Goal: Ask a question: Seek information or help from site administrators or community

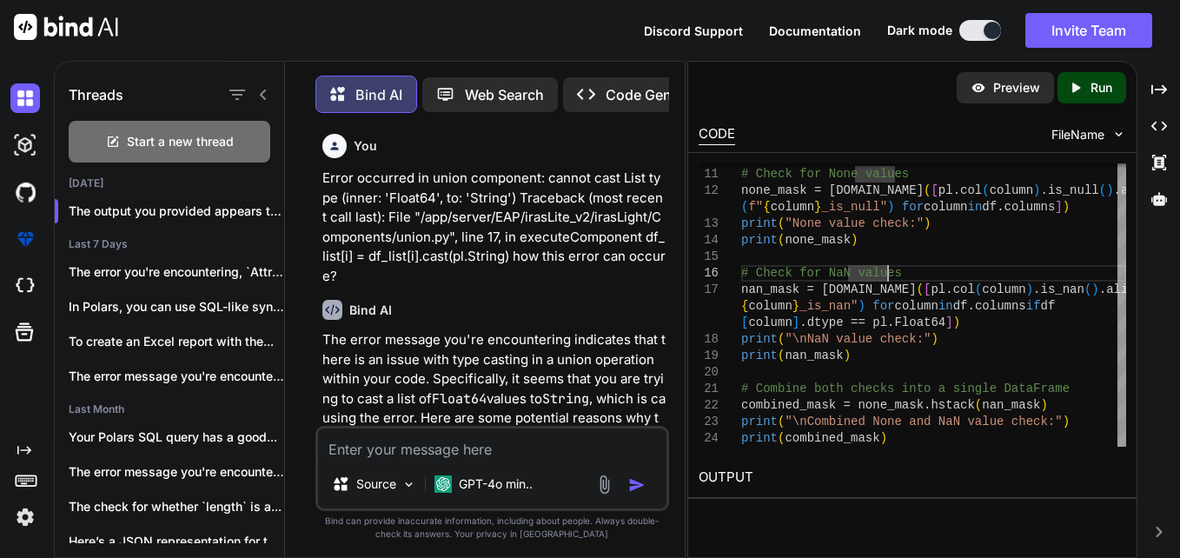
scroll to position [15442, 0]
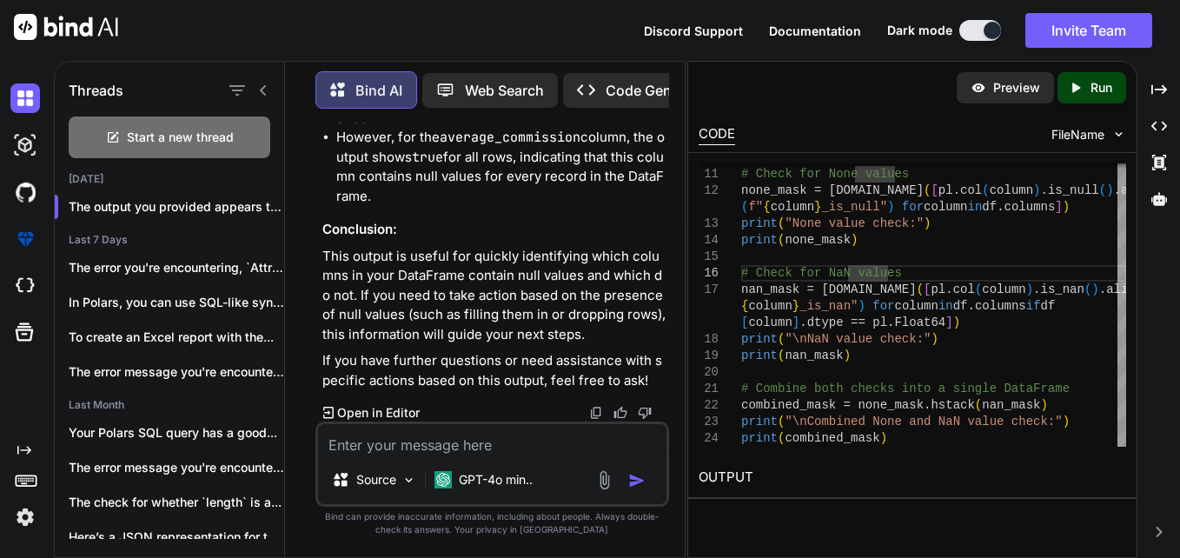
drag, startPoint x: 0, startPoint y: 0, endPoint x: 473, endPoint y: 445, distance: 648.9
click at [473, 445] on textarea at bounding box center [492, 439] width 348 height 31
type textarea "h"
type textarea "x"
type textarea "hi"
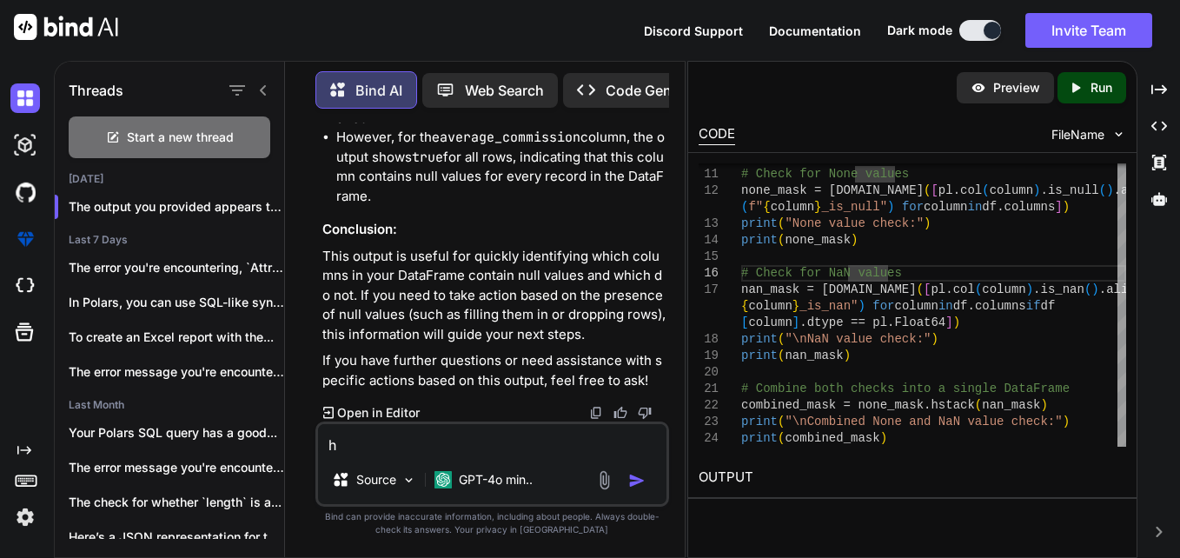
type textarea "x"
type textarea "hii"
type textarea "x"
type textarea "hii"
type textarea "x"
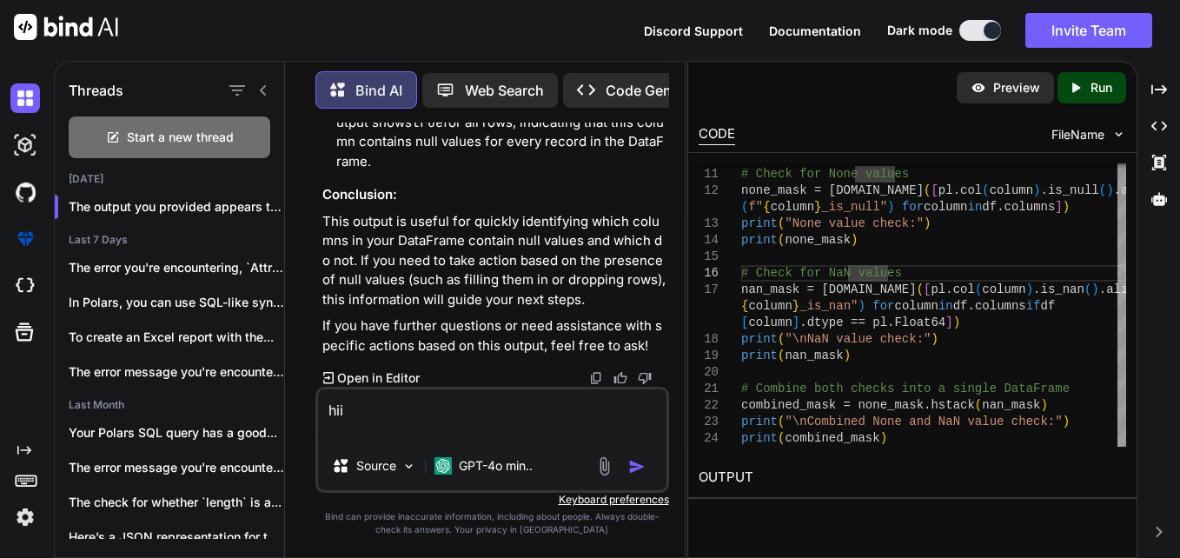
type textarea "hii i"
type textarea "x"
type textarea "hii i"
type textarea "x"
type textarea "hii i h"
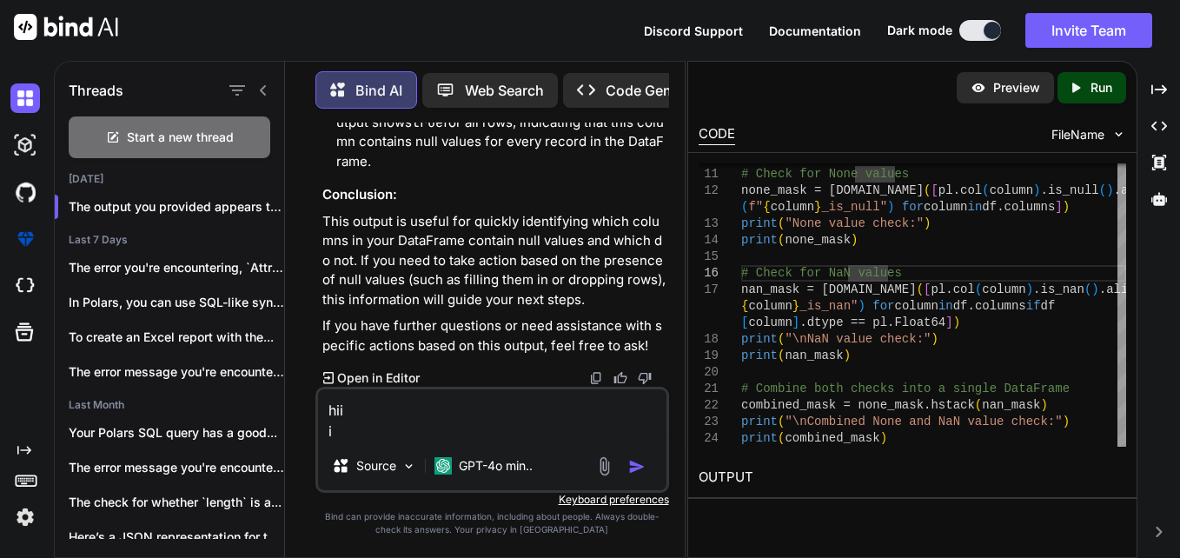
type textarea "x"
type textarea "hii i ha"
type textarea "x"
type textarea "hii i hav"
type textarea "x"
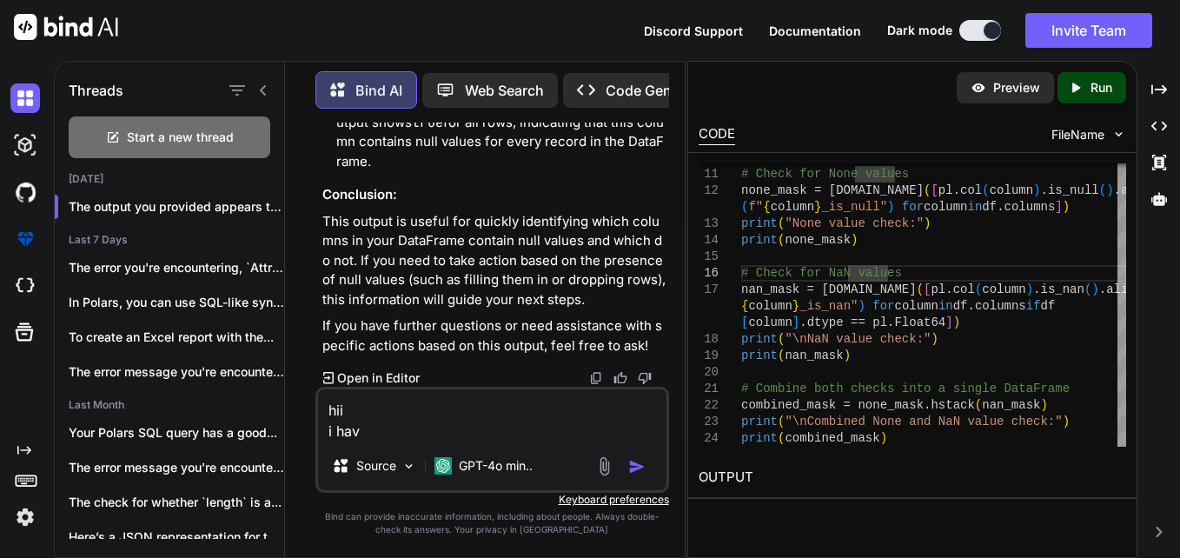
type textarea "hii i have"
type textarea "x"
type textarea "hii i have"
type textarea "x"
type textarea "hii i have a"
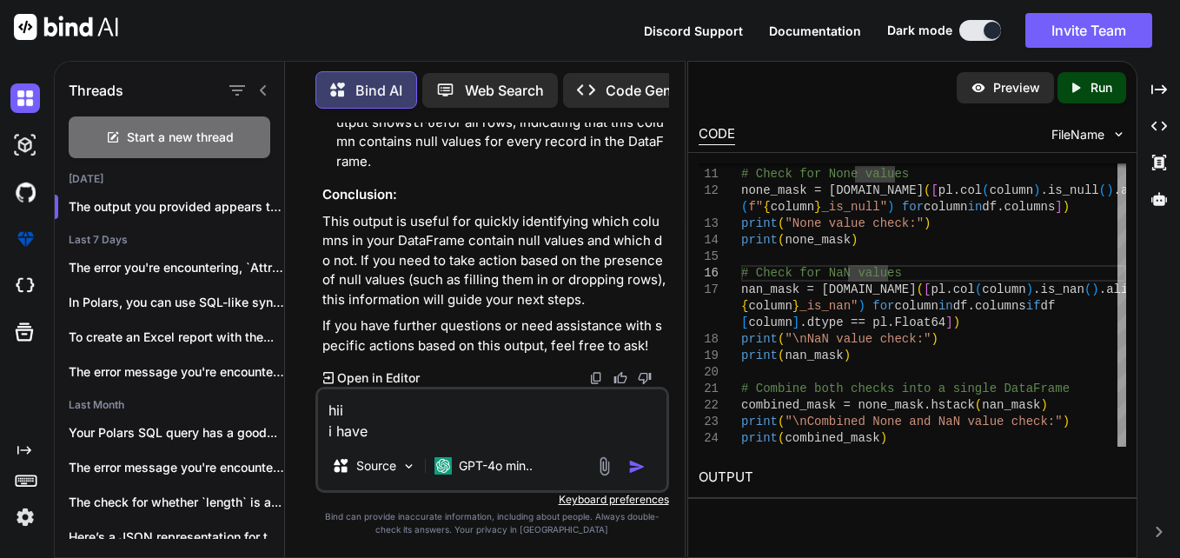
type textarea "x"
type textarea "hii i have a"
type textarea "x"
type textarea "hii i have a n"
type textarea "x"
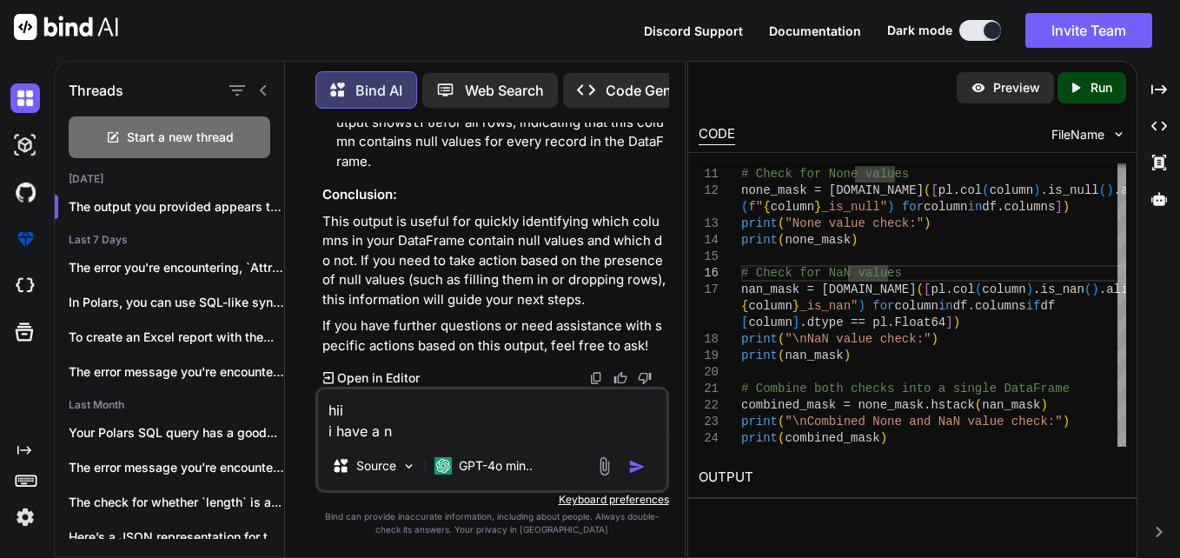
type textarea "hii i have a ne"
type textarea "x"
type textarea "hii i have a nes"
type textarea "x"
type textarea "hii i have a nest"
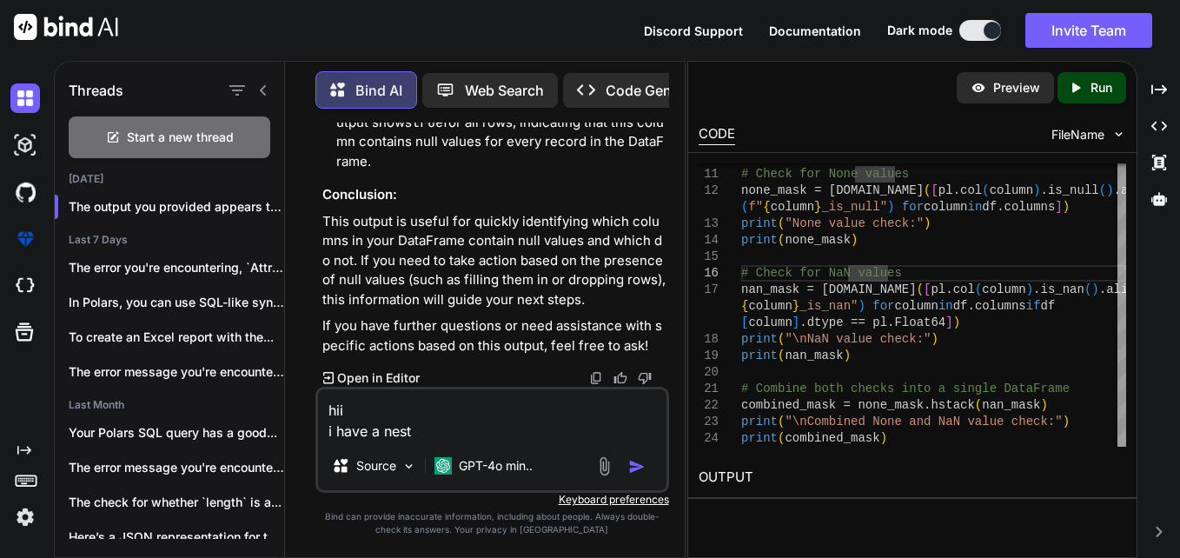
type textarea "x"
type textarea "hii i have a neste"
type textarea "x"
type textarea "hii i have a nested"
type textarea "x"
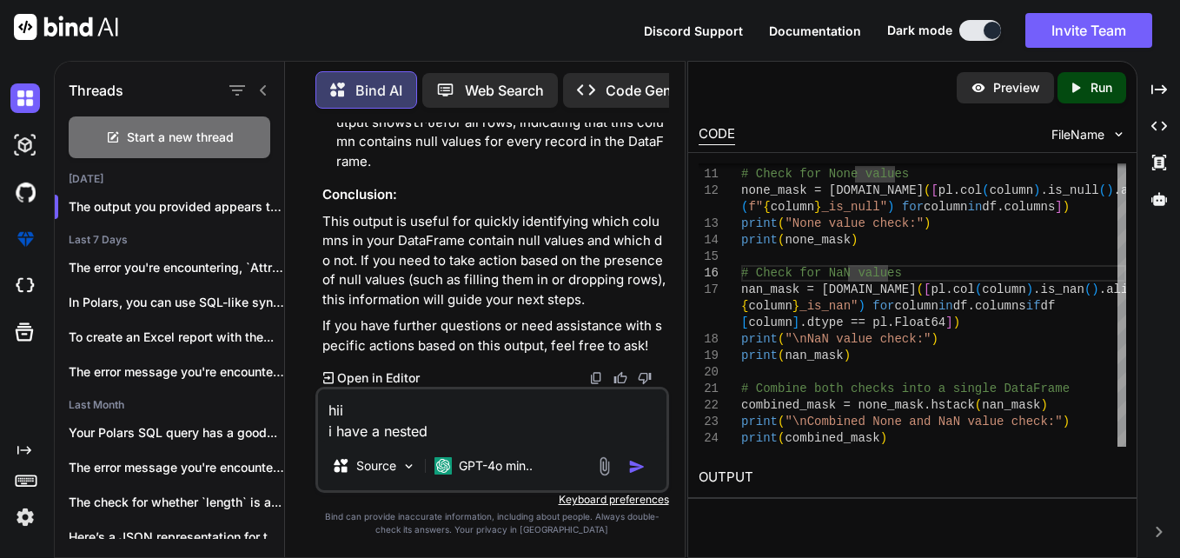
type textarea "hii i have a nested"
type textarea "x"
type textarea "hii i have a nested j"
type textarea "x"
type textarea "hii i have a nested js"
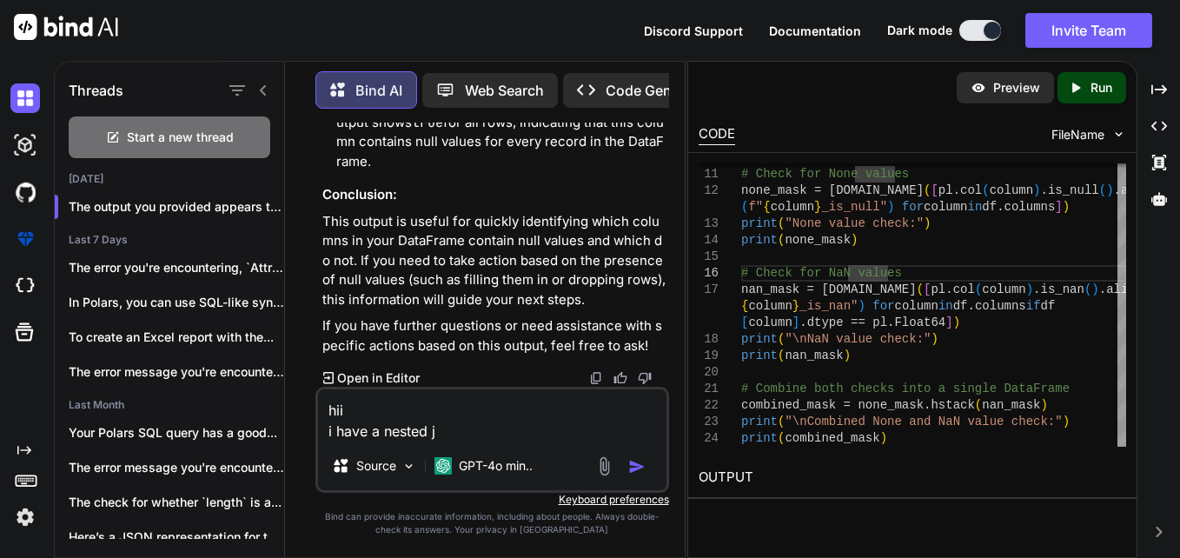
type textarea "x"
type textarea "hii i have a nested jso"
type textarea "x"
type textarea "hii i have a nested json"
type textarea "x"
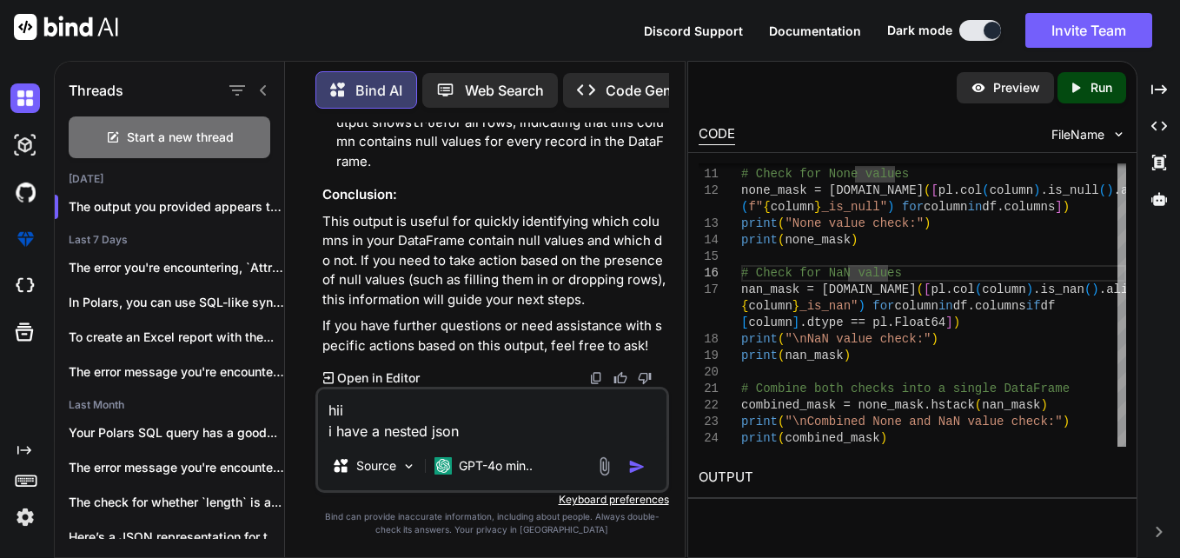
type textarea "hii i have a nested json"
type textarea "x"
type textarea "hii i have a nested json w"
type textarea "x"
type textarea "hii i have a nested json wh"
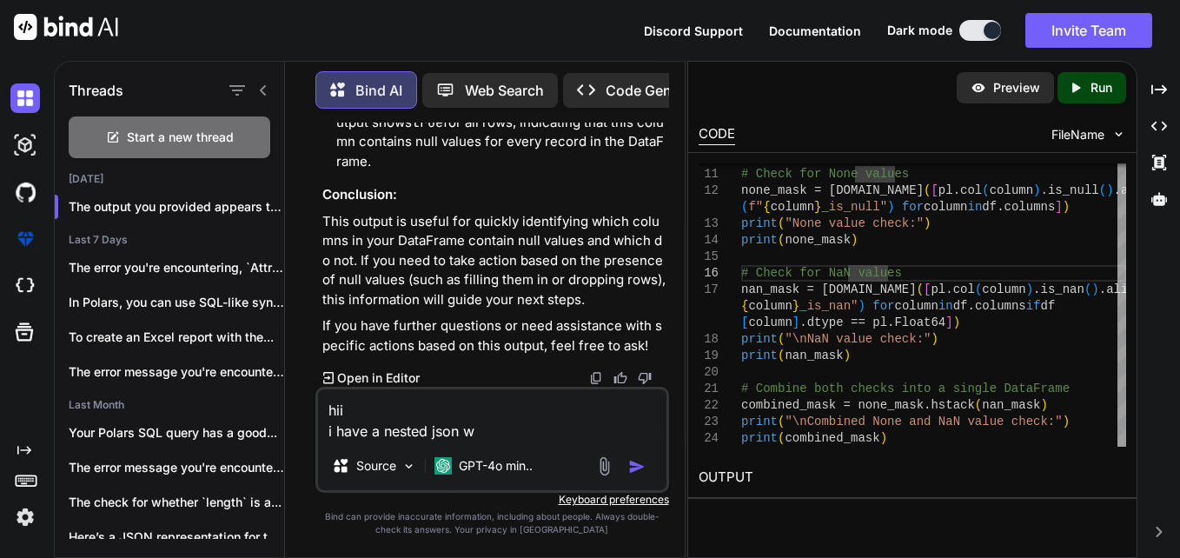
type textarea "x"
type textarea "hii i have a nested json whe"
type textarea "x"
type textarea "hii i have a nested json when"
type textarea "x"
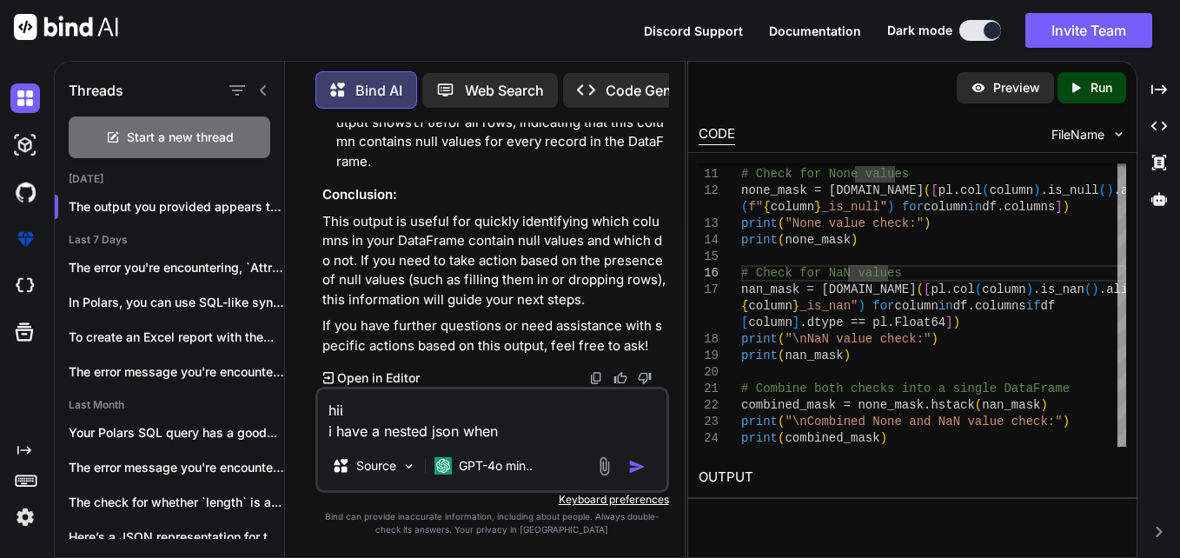
type textarea "hii i have a nested json when"
type textarea "x"
type textarea "hii i have a nested json when i"
type textarea "x"
type textarea "hii i have a nested json when in"
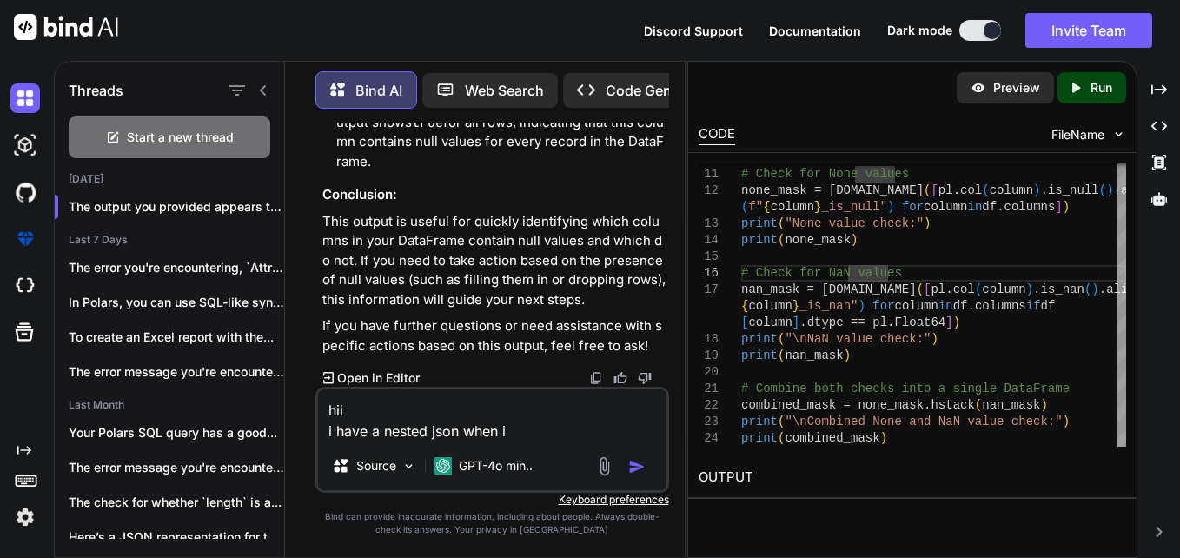
type textarea "x"
type textarea "hii i have a nested json when ins"
type textarea "x"
type textarea "hii i have a nested json when insi"
type textarea "x"
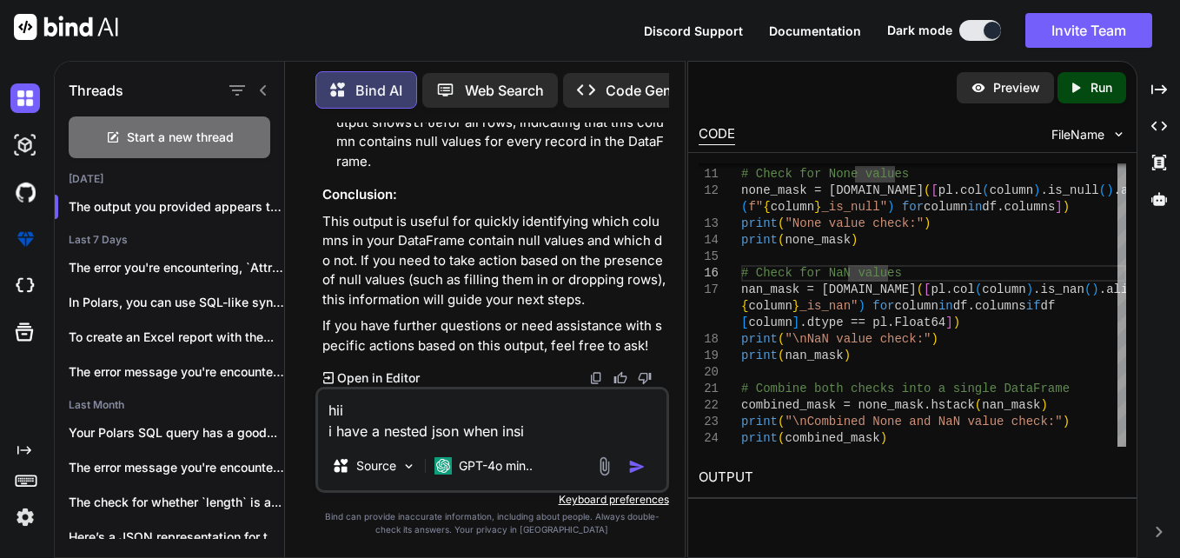
type textarea "hii i have a nested json when insid"
type textarea "x"
type textarea "hii i have a nested json when inside"
type textarea "x"
type textarea "hii i have a nested json when inside"
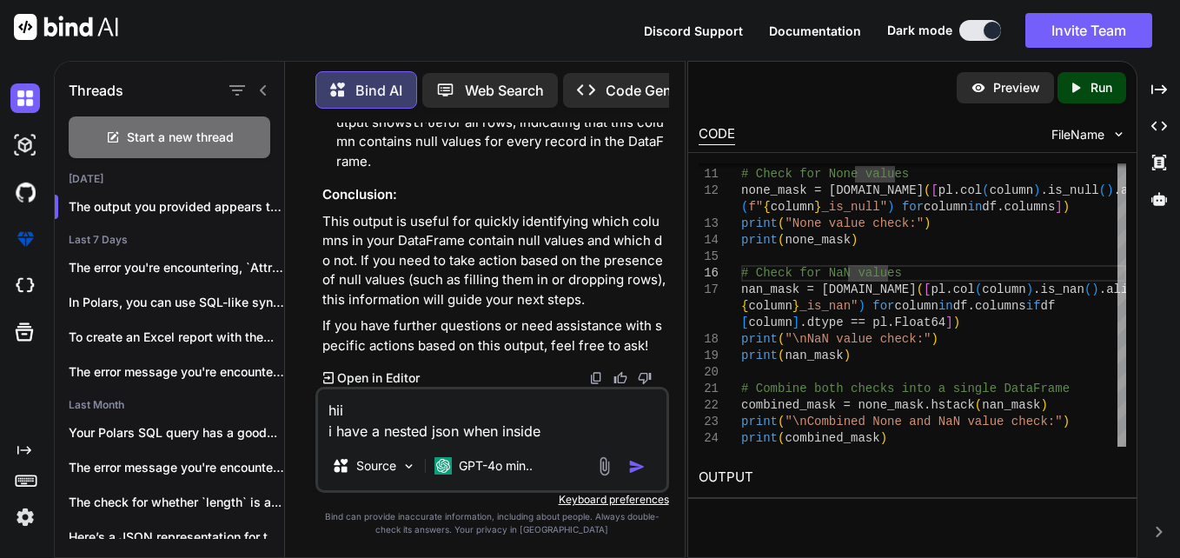
type textarea "x"
type textarea "hii i have a nested json when inside a"
type textarea "x"
type textarea "hii i have a nested json when inside a"
type textarea "x"
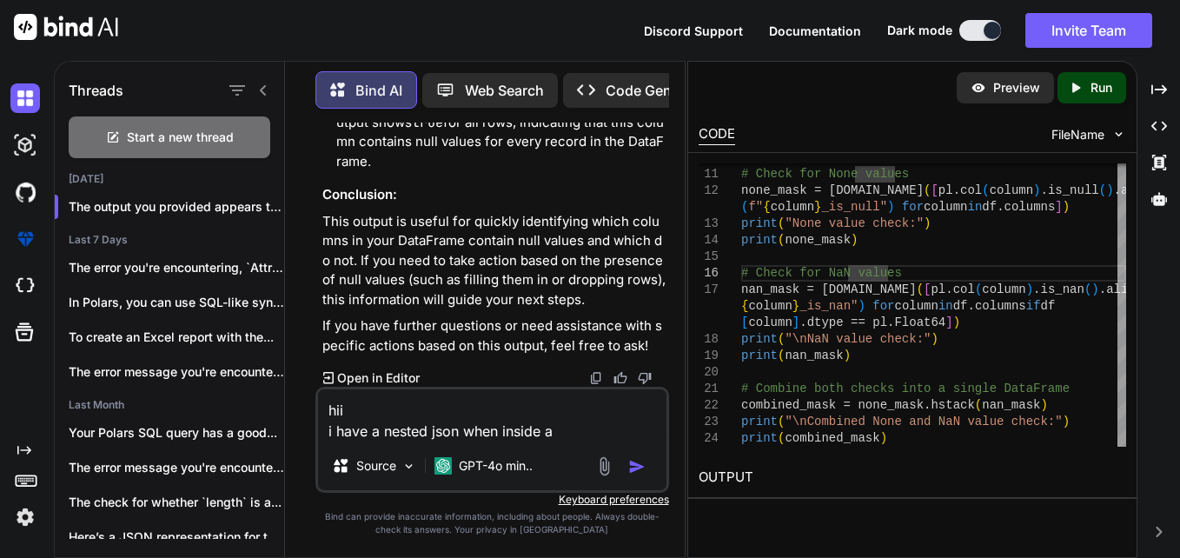
type textarea "hii i have a nested json when inside a k"
type textarea "x"
type textarea "hii i have a nested json when inside a ke"
type textarea "x"
type textarea "hii i have a nested json when inside a key"
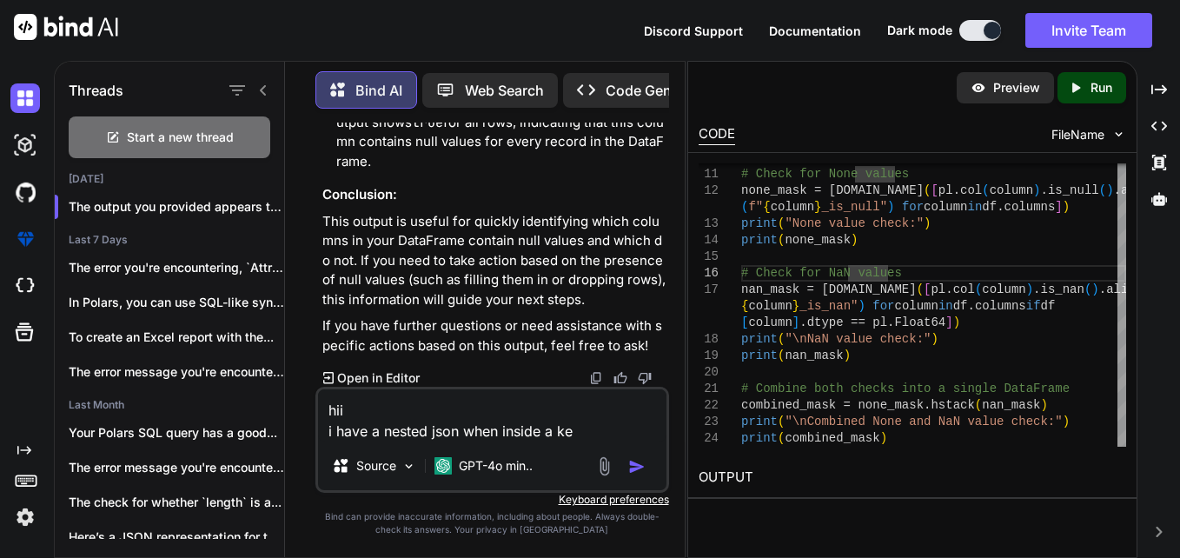
type textarea "x"
type textarea "hii i have a nested json when inside a key"
type textarea "x"
type textarea "hii i have a nested json when inside a key t"
type textarea "x"
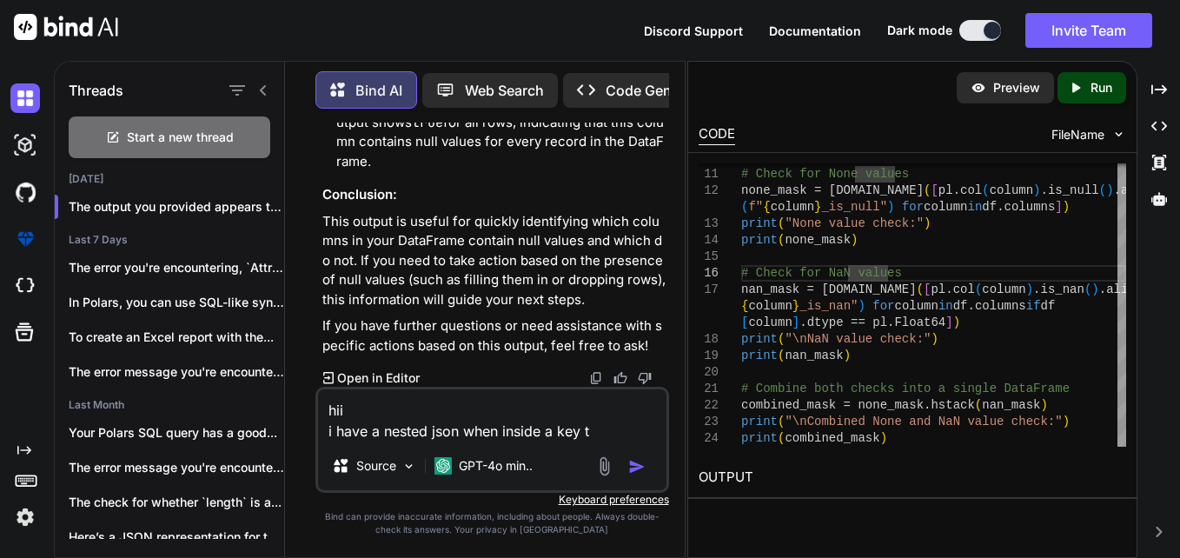
type textarea "hii i have a nested json when inside a key th"
type textarea "x"
type textarea "hii i have a nested json when inside a key the"
type textarea "x"
type textarea "hii i have a nested json when inside a key the"
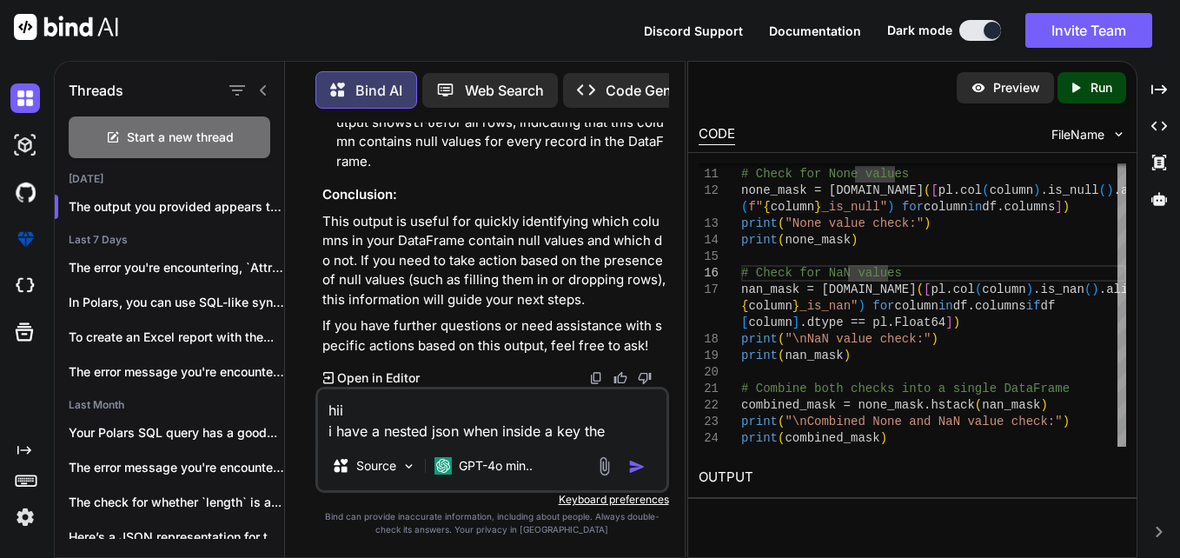
type textarea "x"
type textarea "hii i have a nested json when inside a key the v"
type textarea "x"
type textarea "hii i have a nested json when inside a key the va"
type textarea "x"
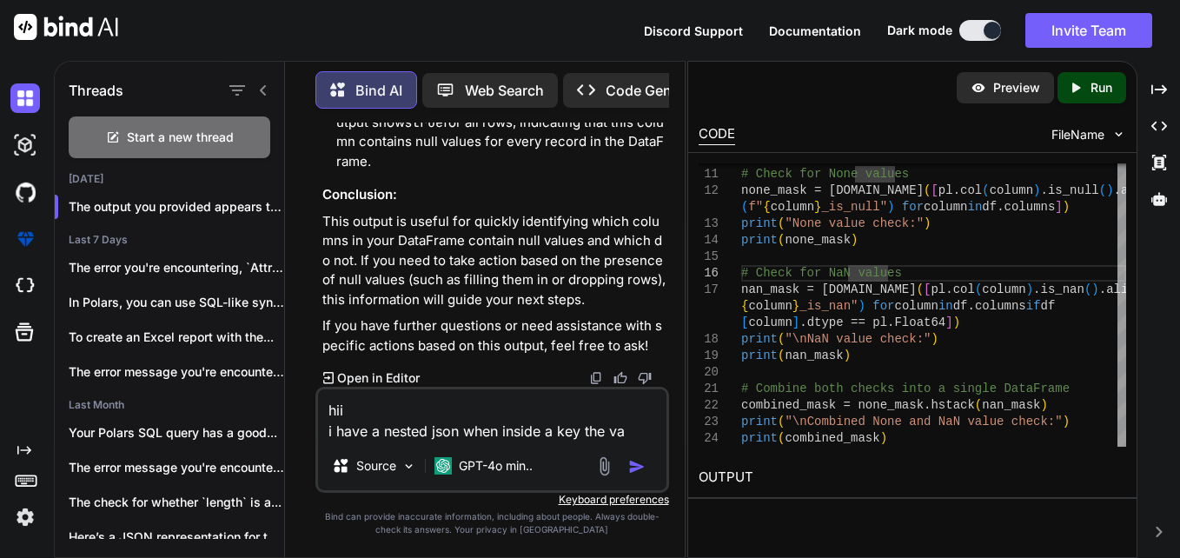
type textarea "hii i have a nested json when inside a key the val"
type textarea "x"
type textarea "hii i have a nested json when inside a key the valu"
type textarea "x"
type textarea "hii i have a nested json when inside a key the value"
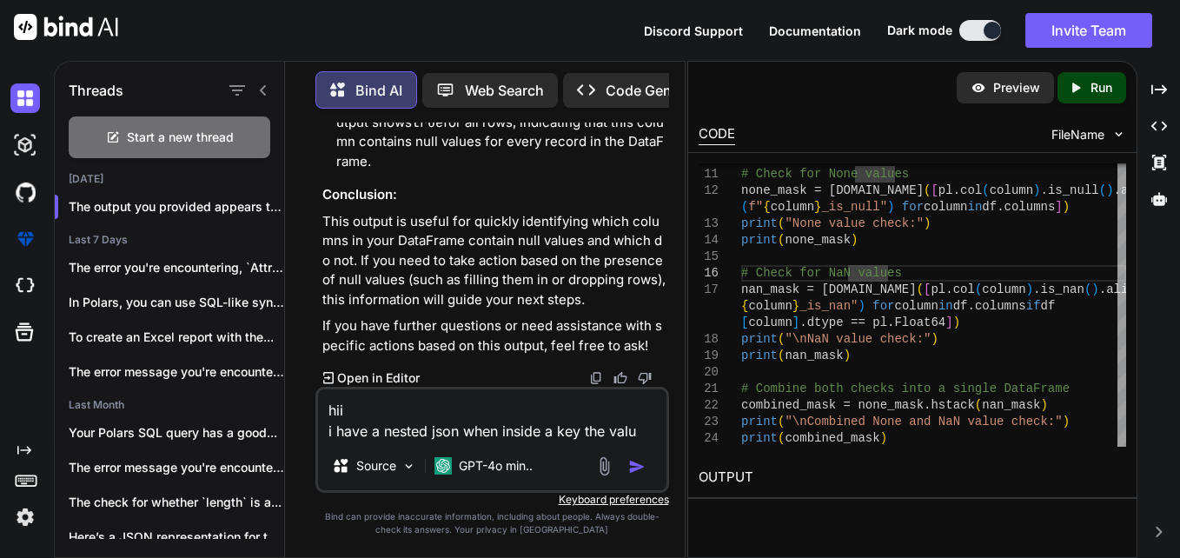
type textarea "x"
type textarea "hii i have a nested json when inside a key the value"
type textarea "x"
type textarea "hii i have a nested json when inside a key the value i"
type textarea "x"
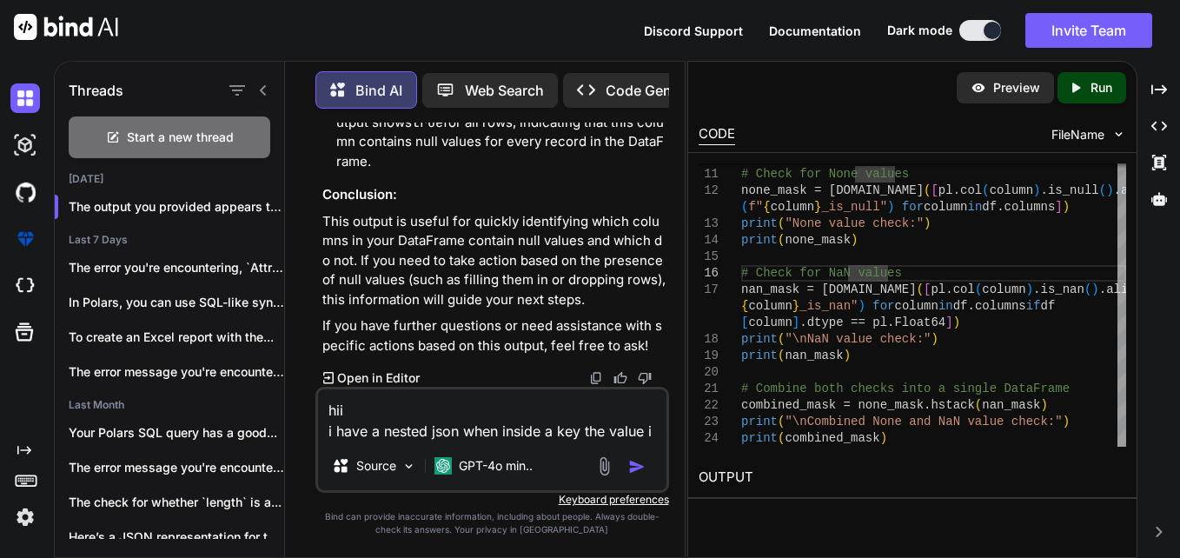
type textarea "hii i have a nested json when inside a key the value is"
type textarea "x"
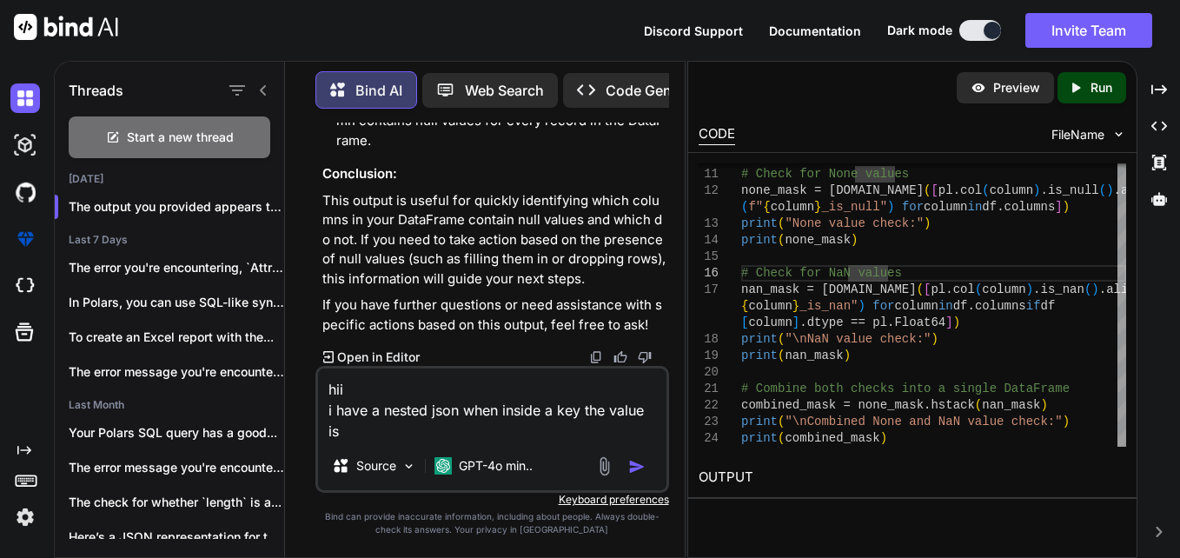
type textarea "hii i have a nested json when inside a key the value is"
type textarea "x"
type textarea "hii i have a nested json when inside a key the value is a"
type textarea "x"
type textarea "hii i have a nested json when inside a key the value is al"
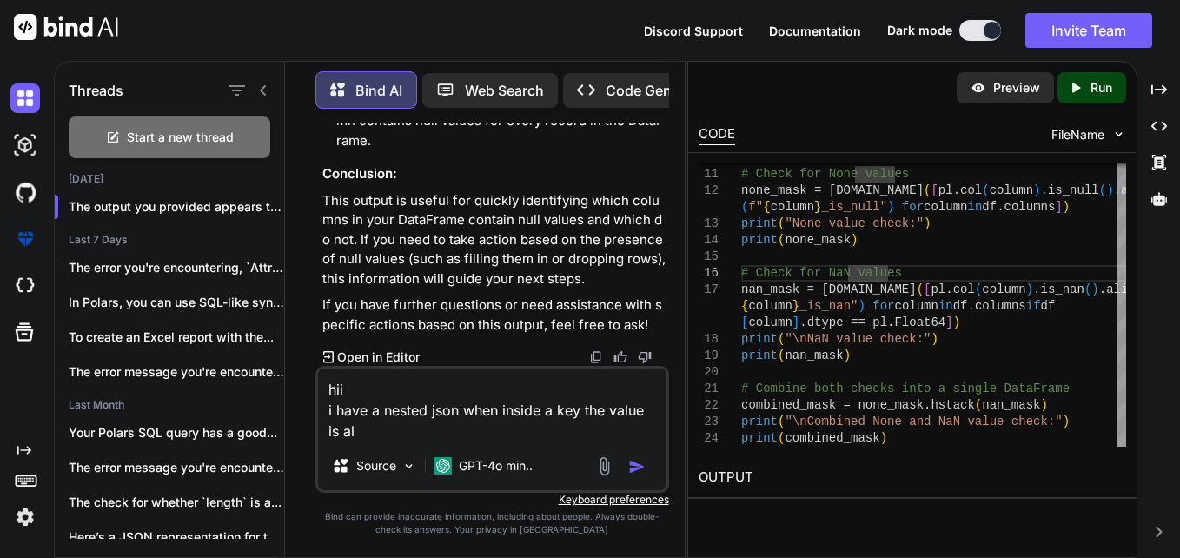
type textarea "x"
type textarea "hii i have a nested json when inside a key the value is als"
type textarea "x"
type textarea "hii i have a nested json when inside a key the value is alsi"
type textarea "x"
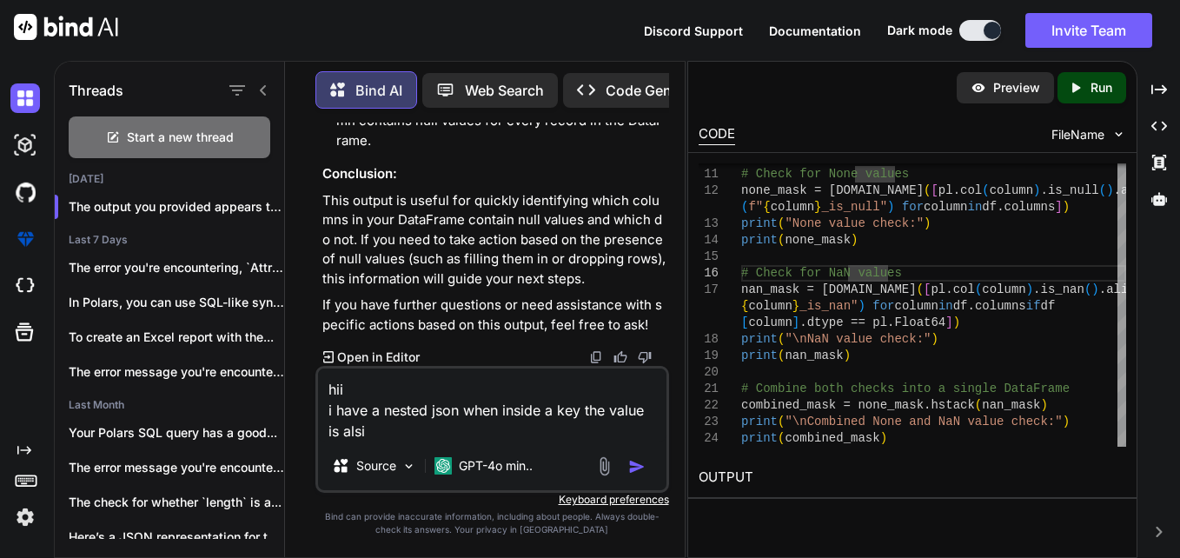
type textarea "hii i have a nested json when inside a key the value is als"
type textarea "x"
type textarea "hii i have a nested json when inside a key the value is al"
type textarea "x"
type textarea "hii i have a nested json when inside a key the value is a"
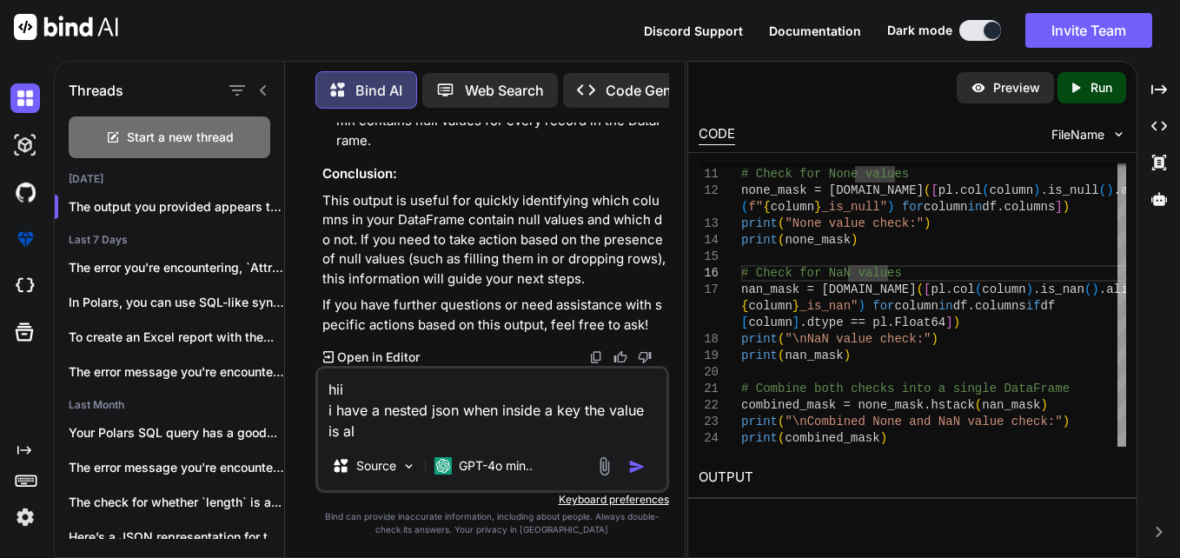
type textarea "x"
type textarea "hii i have a nested json when inside a key the value is"
type textarea "x"
type textarea "hii i have a nested json when inside a key the value is"
type textarea "x"
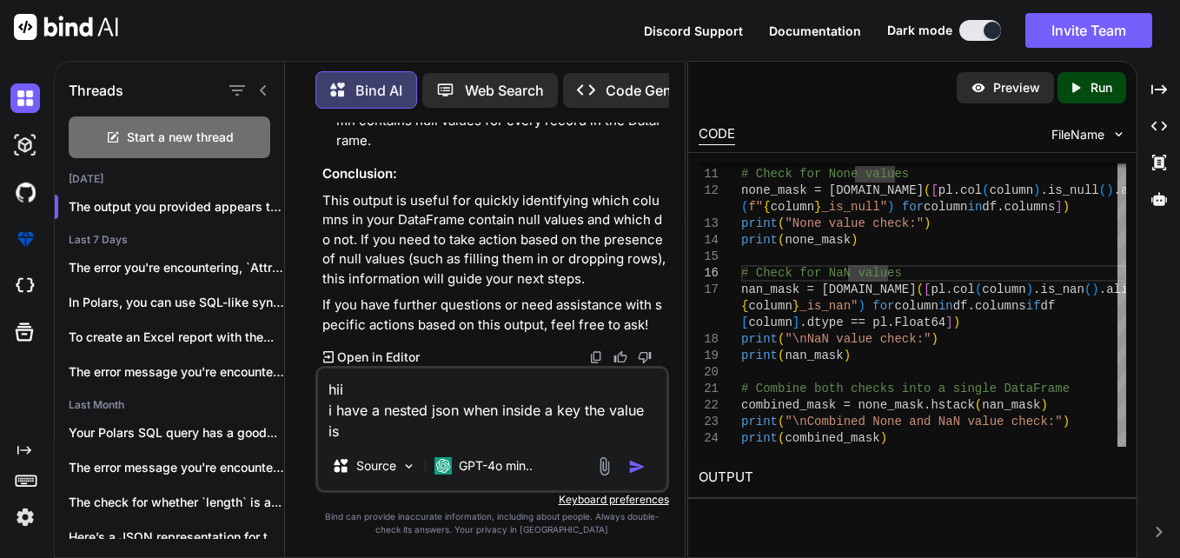
type textarea "hii i have a nested json when inside a key the value i"
type textarea "x"
type textarea "hii i have a nested json when inside a key the value"
type textarea "x"
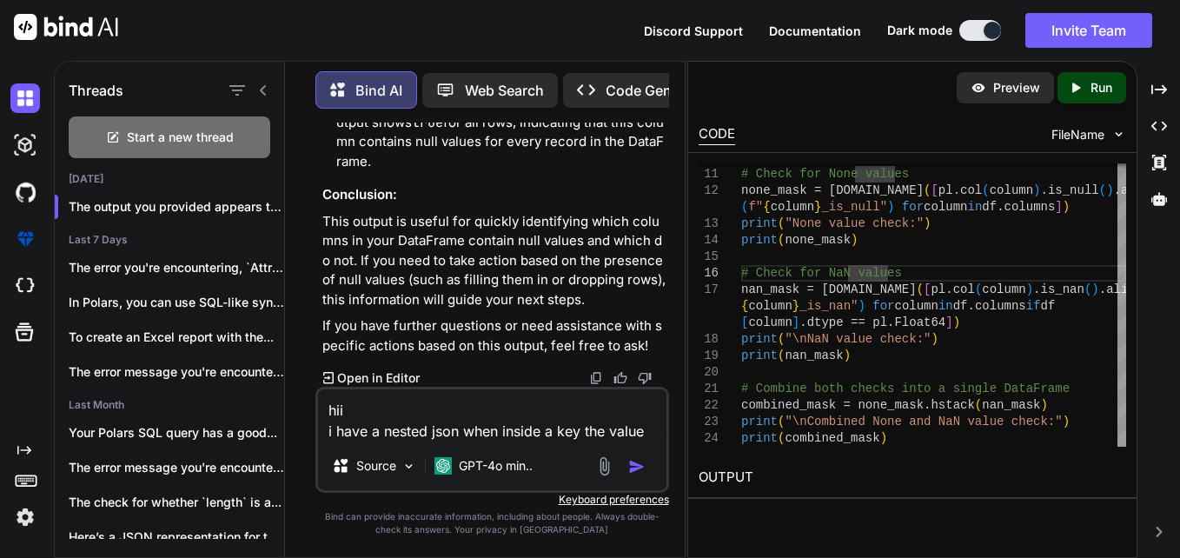
type textarea "hii i have a nested json when inside a key the value"
type textarea "x"
type textarea "hii i have a nested json when inside a key the valu"
type textarea "x"
type textarea "hii i have a nested json when inside a key the val"
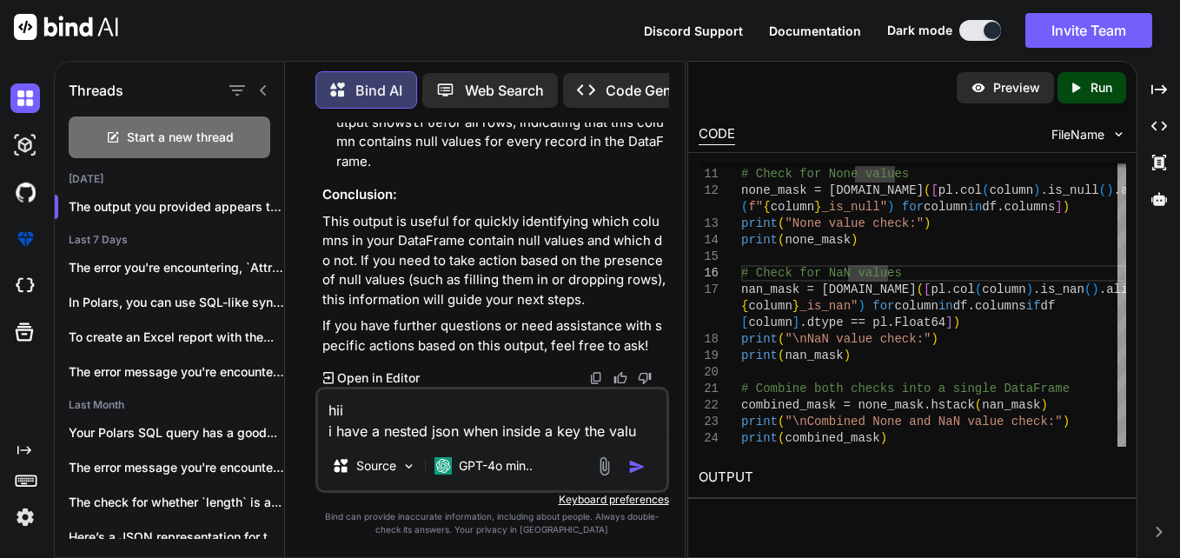
type textarea "x"
type textarea "hii i have a nested json when inside a key the va"
type textarea "x"
type textarea "hii i have a nested json when inside a key the v"
type textarea "x"
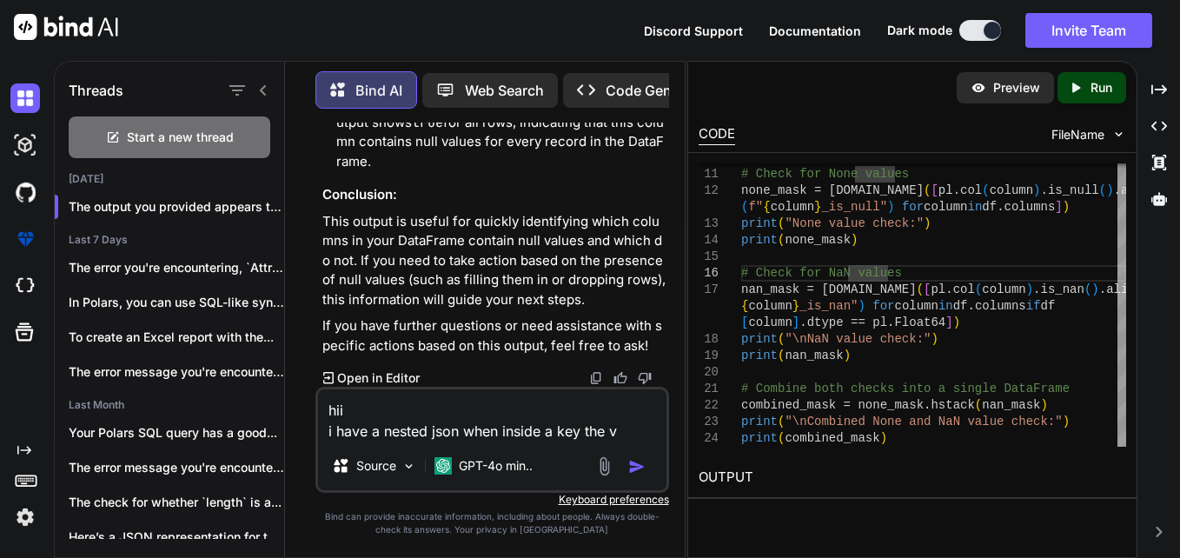
type textarea "hii i have a nested json when inside a key the"
type textarea "x"
type textarea "hii i have a nested json when inside a key the"
type textarea "x"
type textarea "hii i have a nested json when inside a key th"
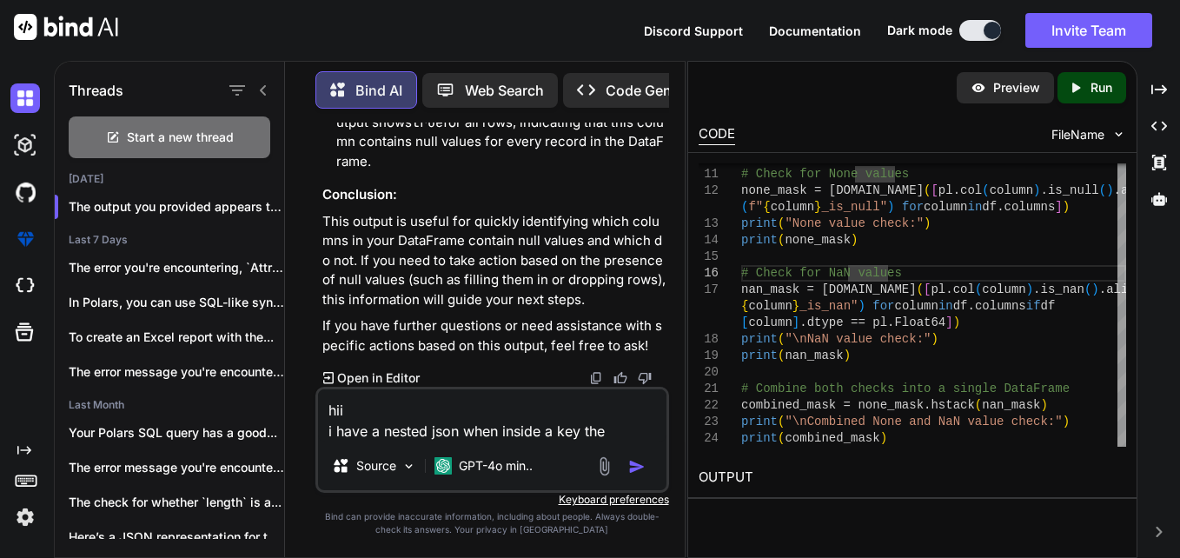
type textarea "x"
type textarea "hii i have a nested json when inside a key t"
type textarea "x"
type textarea "hii i have a nested json when inside a key"
type textarea "x"
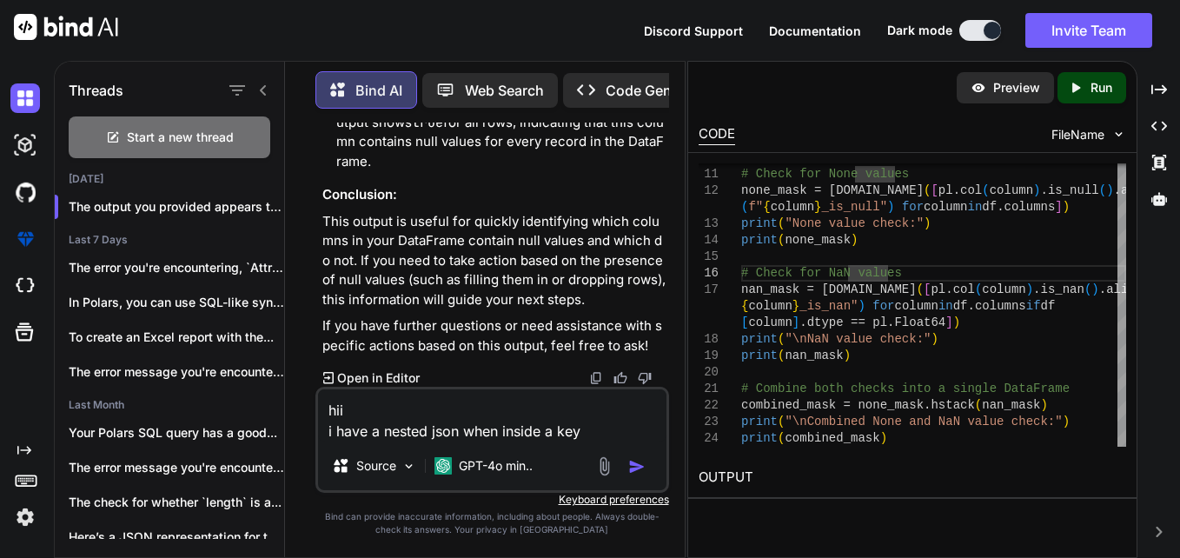
type textarea "hii i have a nested json when inside a key"
type textarea "x"
type textarea "hii i have a nested json when inside a ke"
type textarea "x"
type textarea "hii i have a nested json when inside a k"
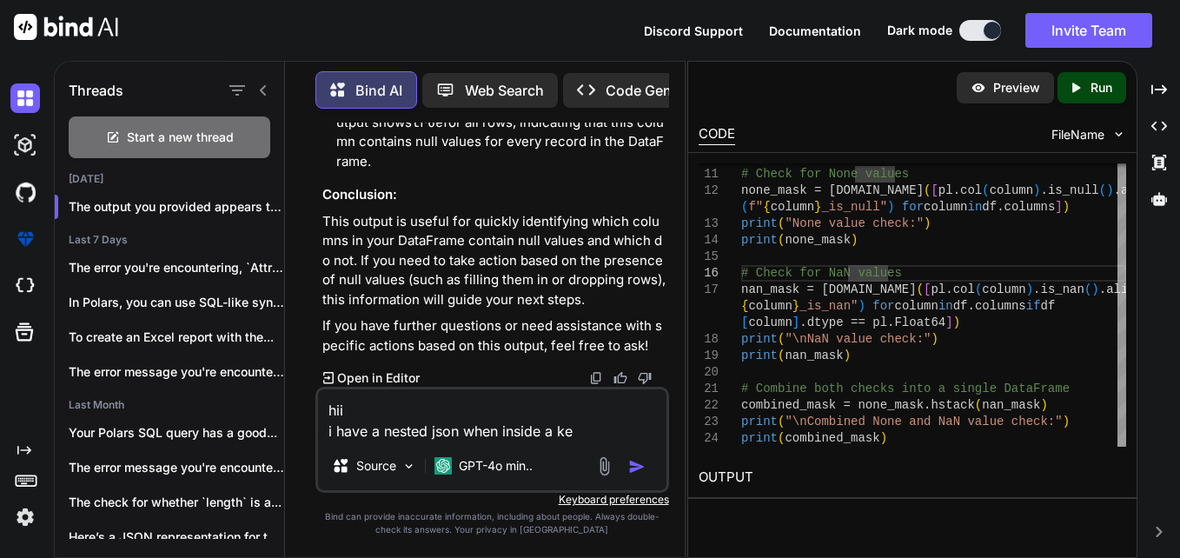
type textarea "x"
type textarea "hii i have a nested json when inside a"
type textarea "x"
type textarea "hii i have a nested json when inside a"
type textarea "x"
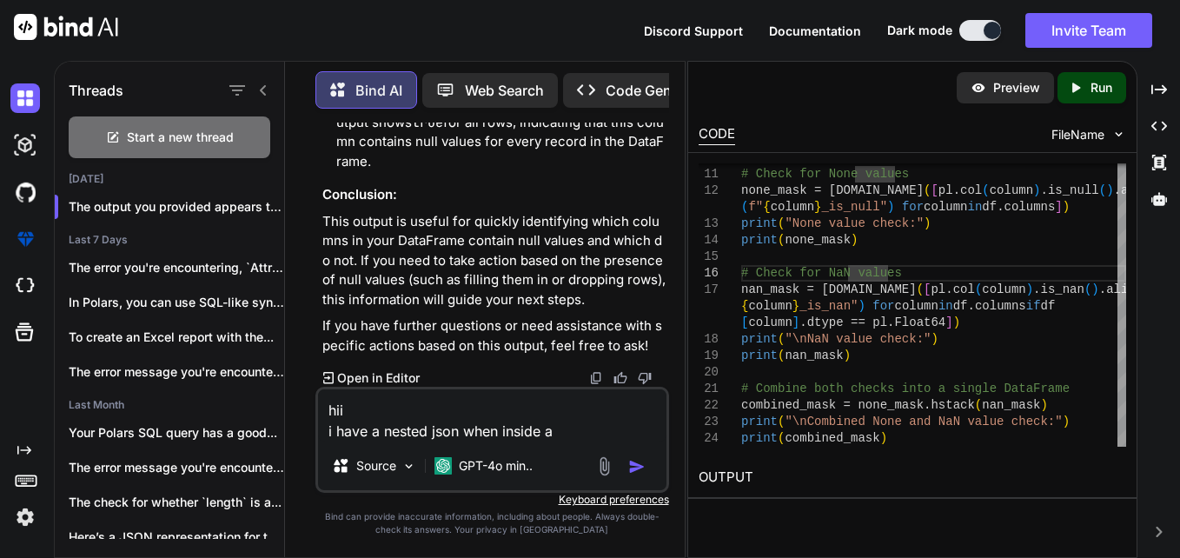
type textarea "hii i have a nested json when inside"
type textarea "x"
type textarea "hii i have a nested json when inside"
type textarea "x"
type textarea "hii i have a nested json when insid"
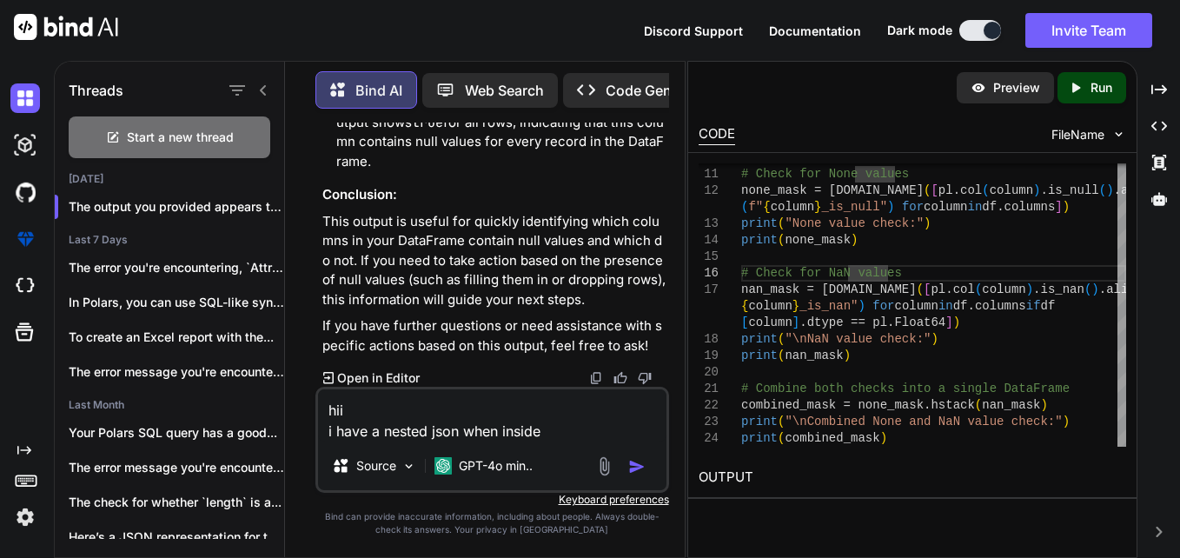
type textarea "x"
type textarea "hii i have a nested json when insi"
type textarea "x"
type textarea "hii i have a nested json when ins"
type textarea "x"
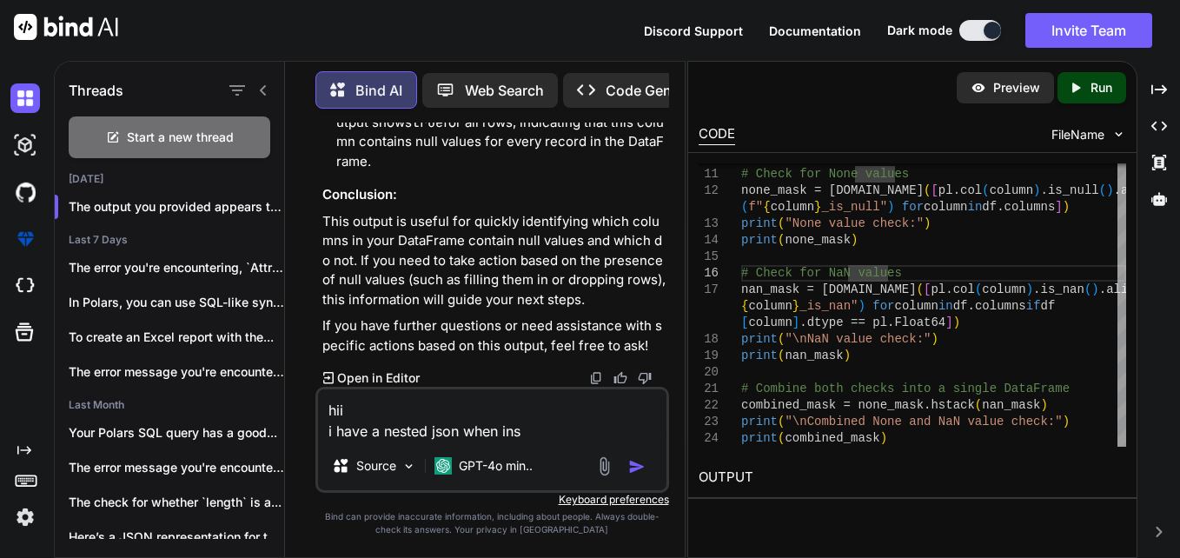
type textarea "hii i have a nested json when in"
type textarea "x"
type textarea "hii i have a nested json when i"
type textarea "x"
type textarea "hii i have a nested json when"
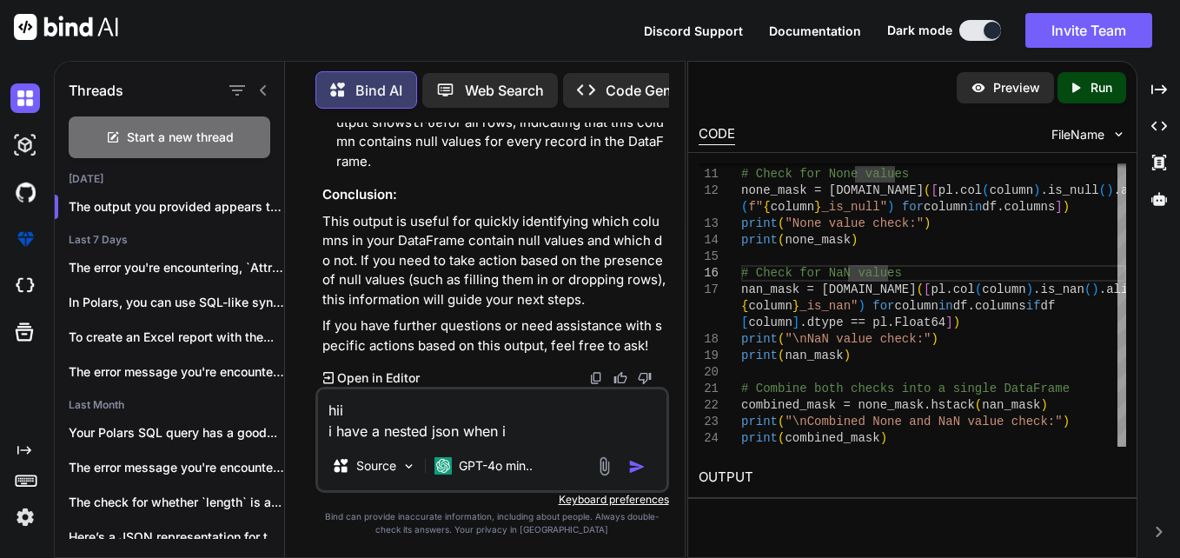
type textarea "x"
type textarea "hii i have a nested json when"
type textarea "x"
type textarea "hii i have a nested json whe"
type textarea "x"
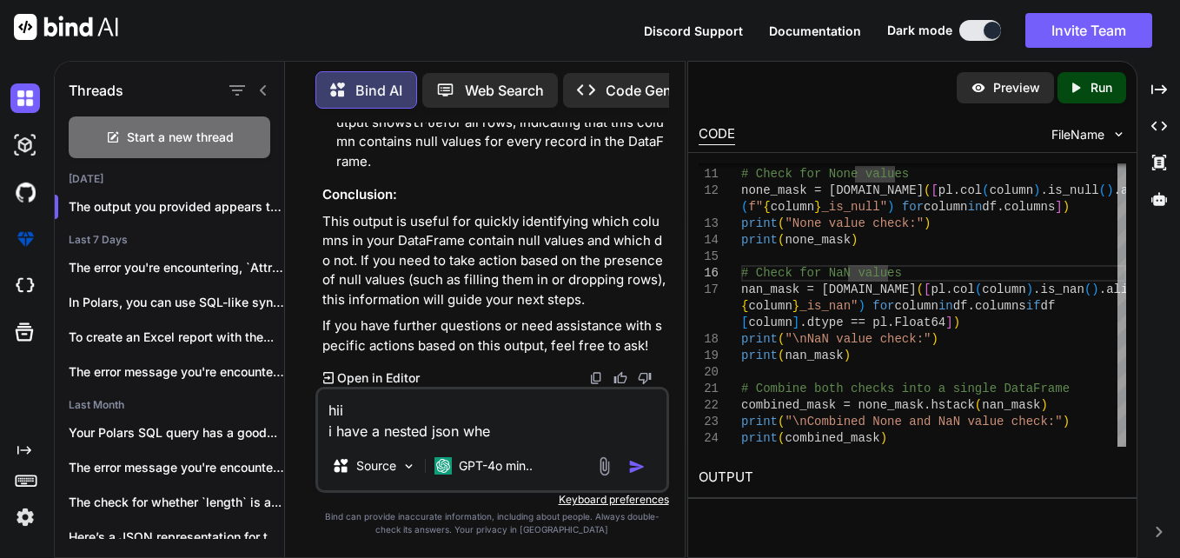
type textarea "hii i have a nested json wh"
type textarea "x"
type textarea "hii i have a nested json w"
type textarea "x"
type textarea "hii i have a nested json"
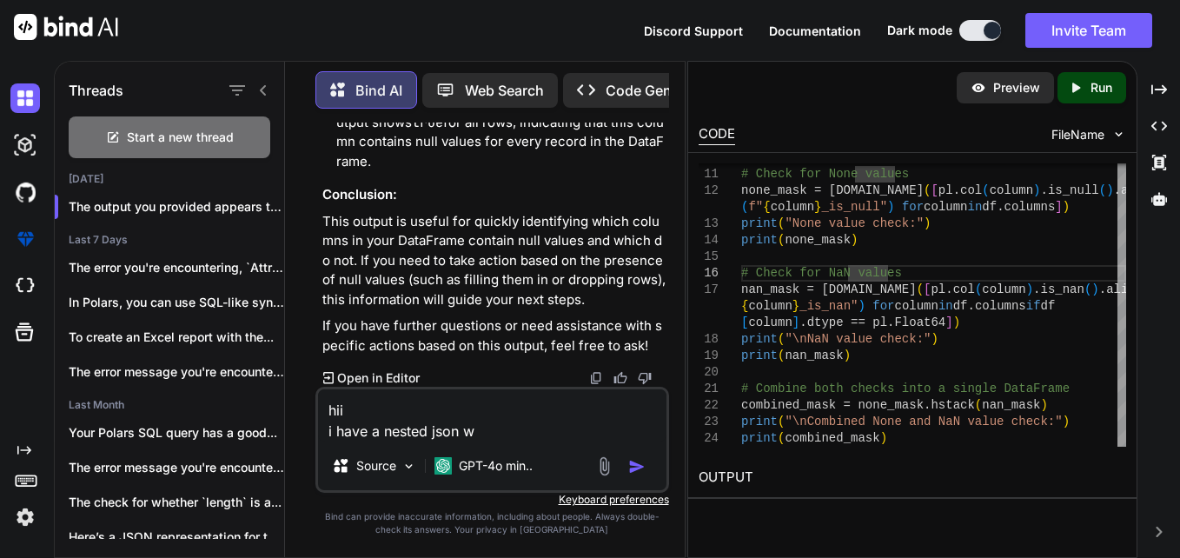
type textarea "x"
type textarea "hii i have a nested json e"
type textarea "x"
type textarea "hii i have a nested json ex"
type textarea "x"
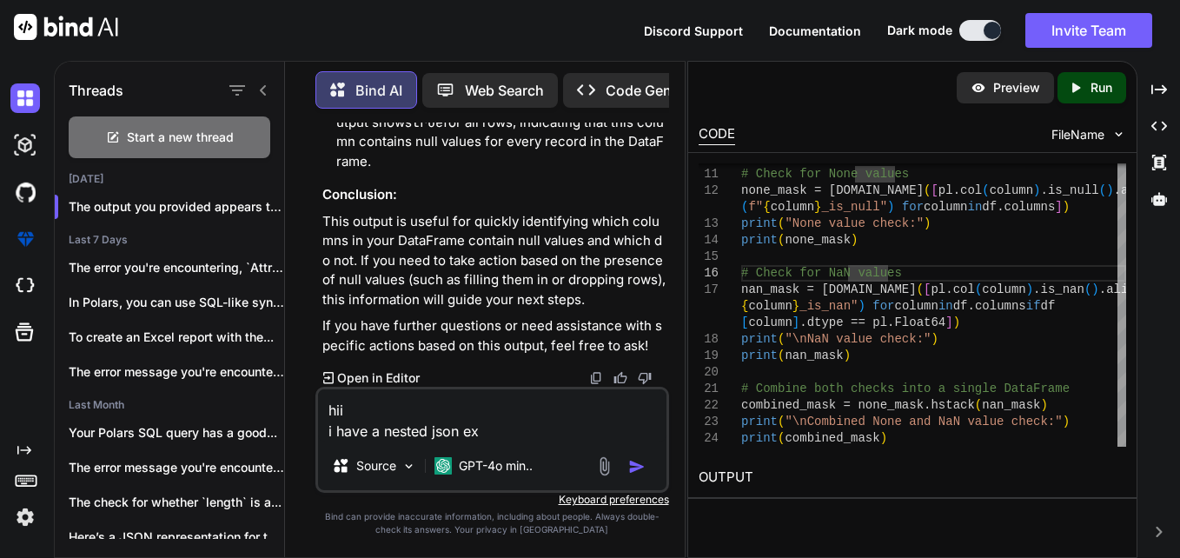
type textarea "hii i have a nested json exa"
type textarea "x"
type textarea "hii i have a nested json exam"
type textarea "x"
type textarea "hii i have a nested json examp"
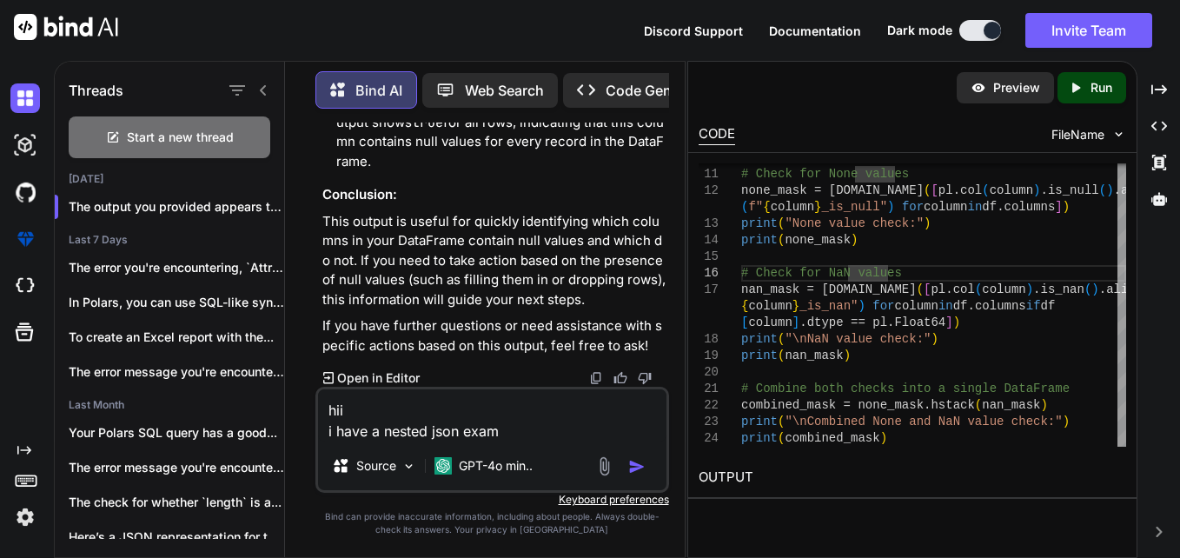
type textarea "x"
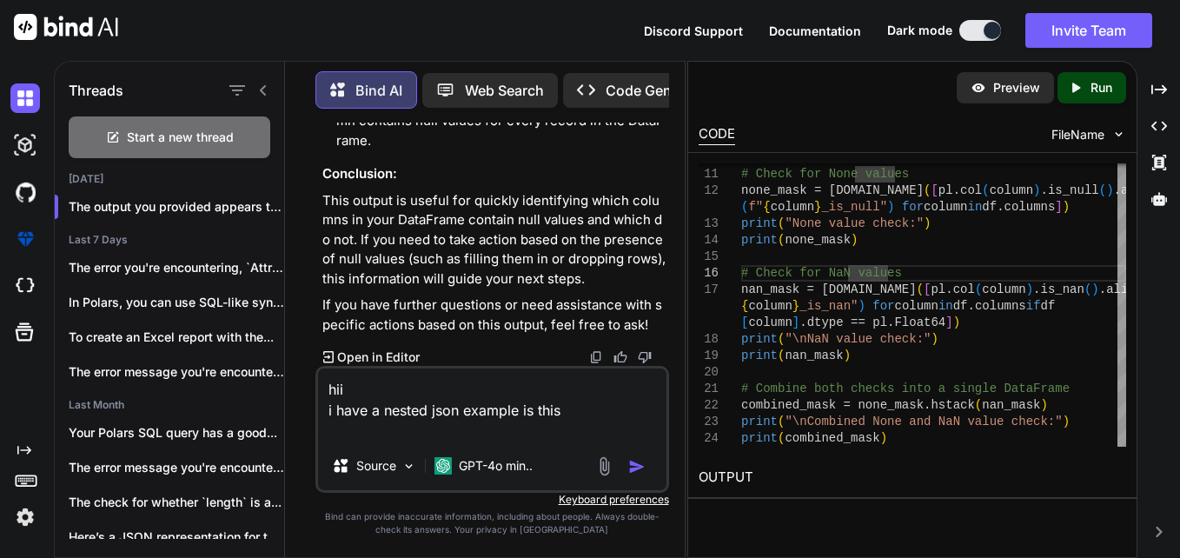
paste textarea "{ "parentAssociationId": "5852e541-c42c-4025-a3d5-0a1e75c90794", "elementId": "…"
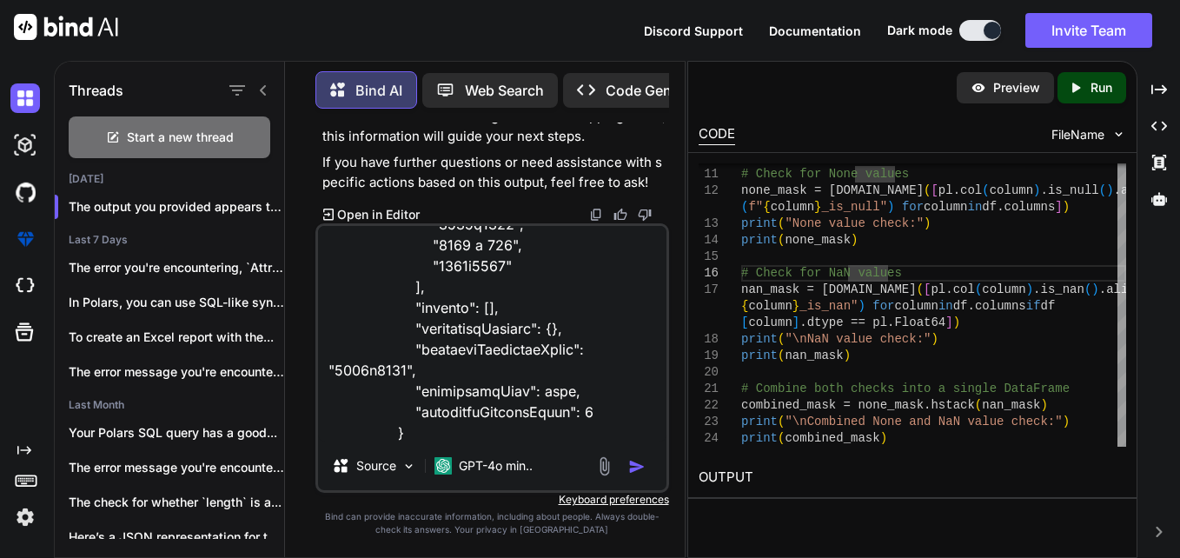
scroll to position [419, 0]
paste textarea "attributeName"
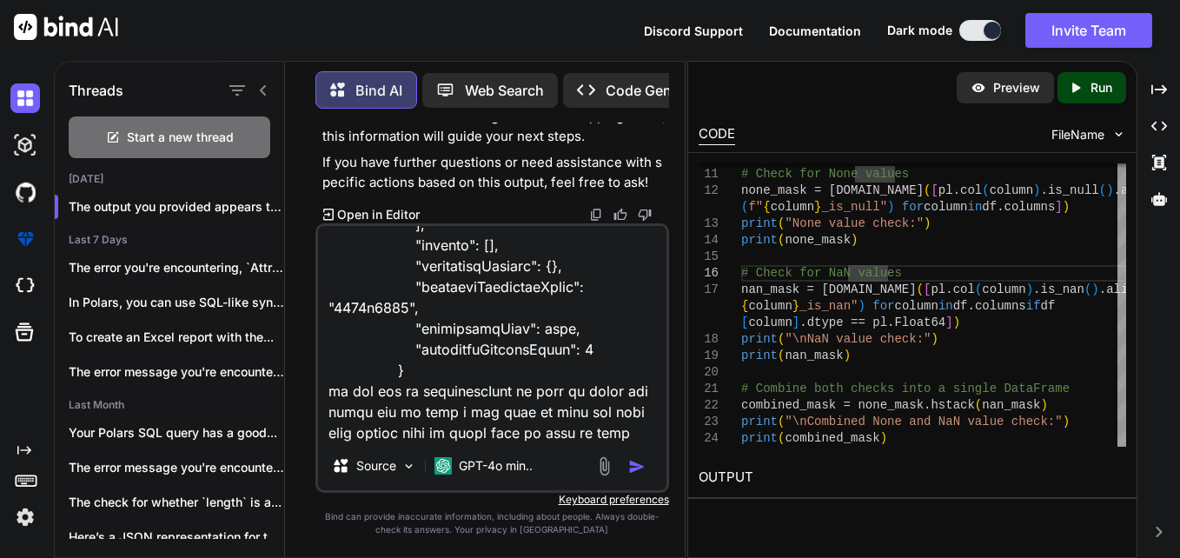
scroll to position [481, 0]
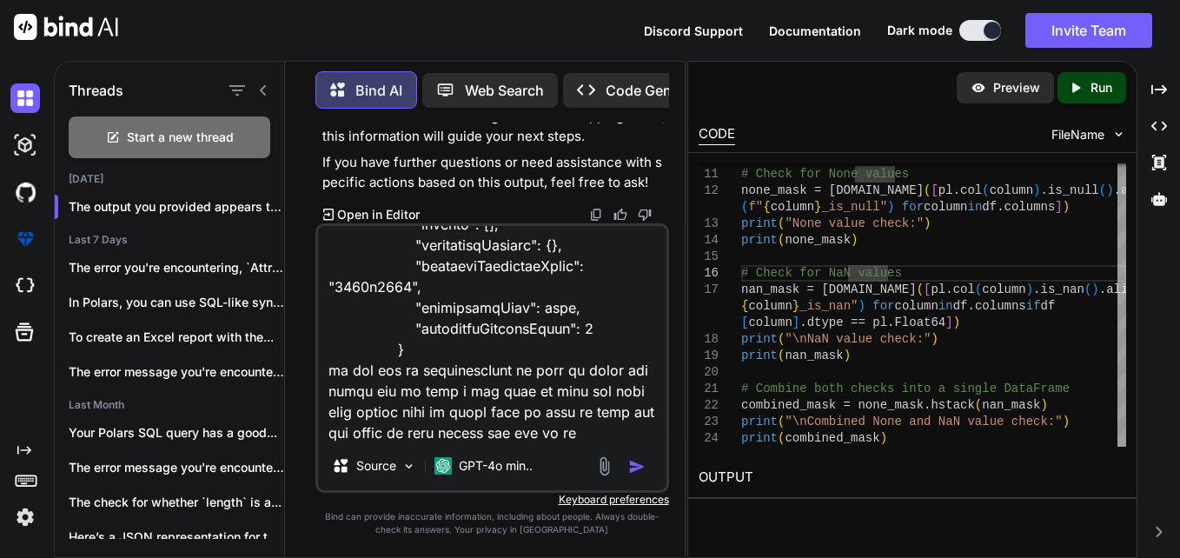
paste textarea "attributeValues"
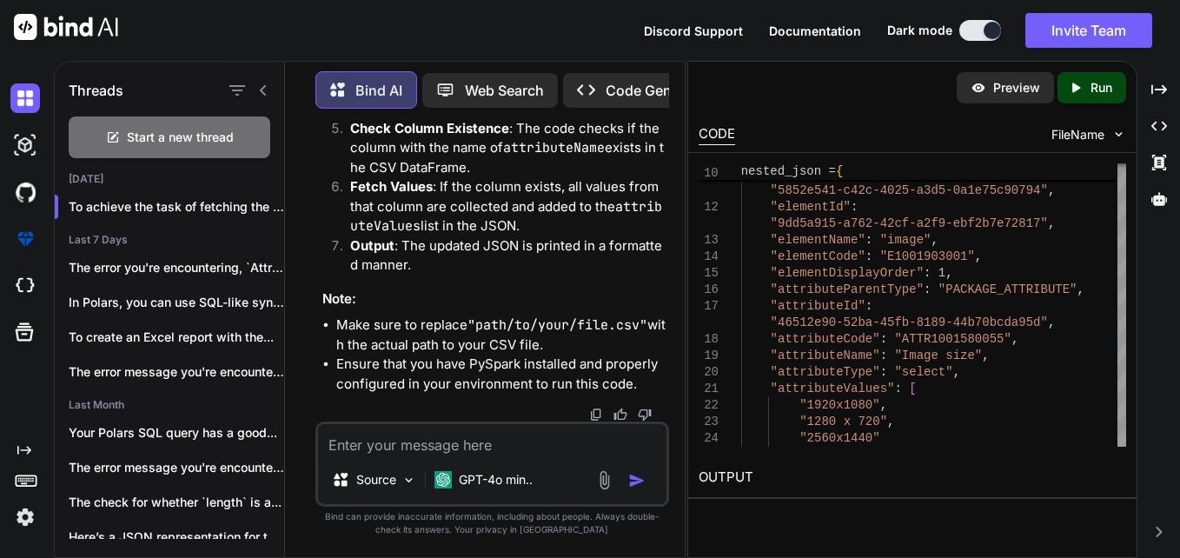
scroll to position [17617, 0]
drag, startPoint x: 391, startPoint y: 267, endPoint x: 465, endPoint y: 263, distance: 73.9
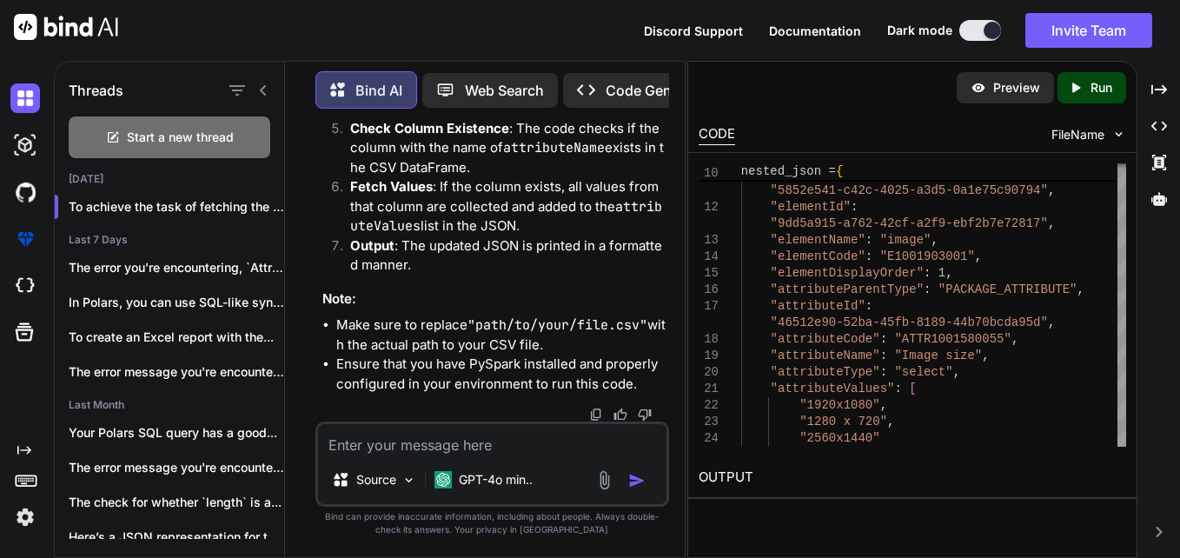
drag, startPoint x: 465, startPoint y: 263, endPoint x: 440, endPoint y: 327, distance: 68.2
click at [435, 440] on textarea at bounding box center [492, 439] width 348 height 31
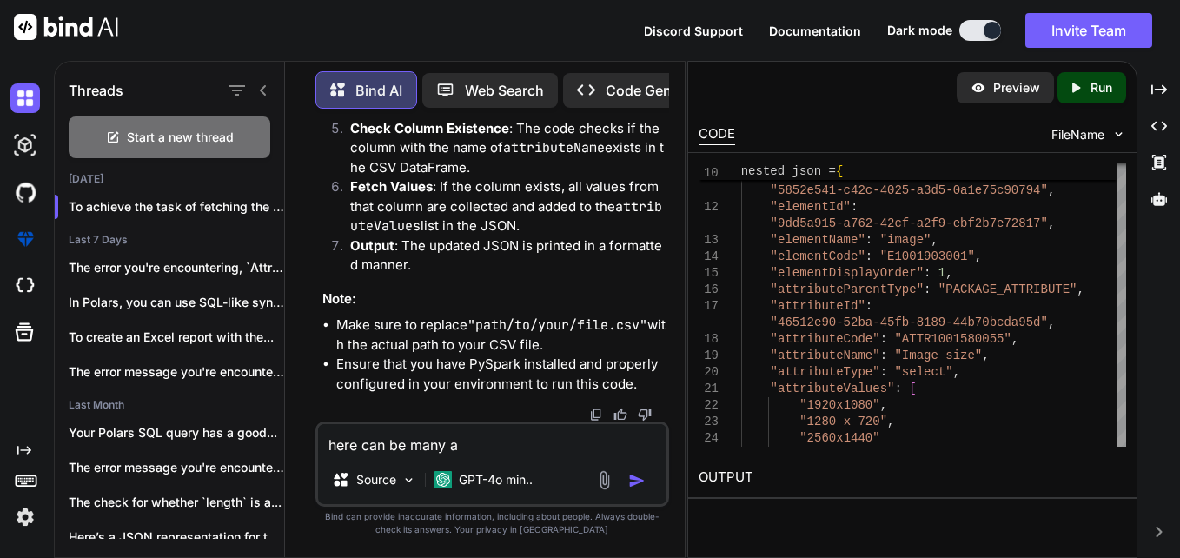
scroll to position [17608, 0]
copy span "attributeName"
click at [485, 439] on textarea "here can be many a" at bounding box center [492, 439] width 348 height 31
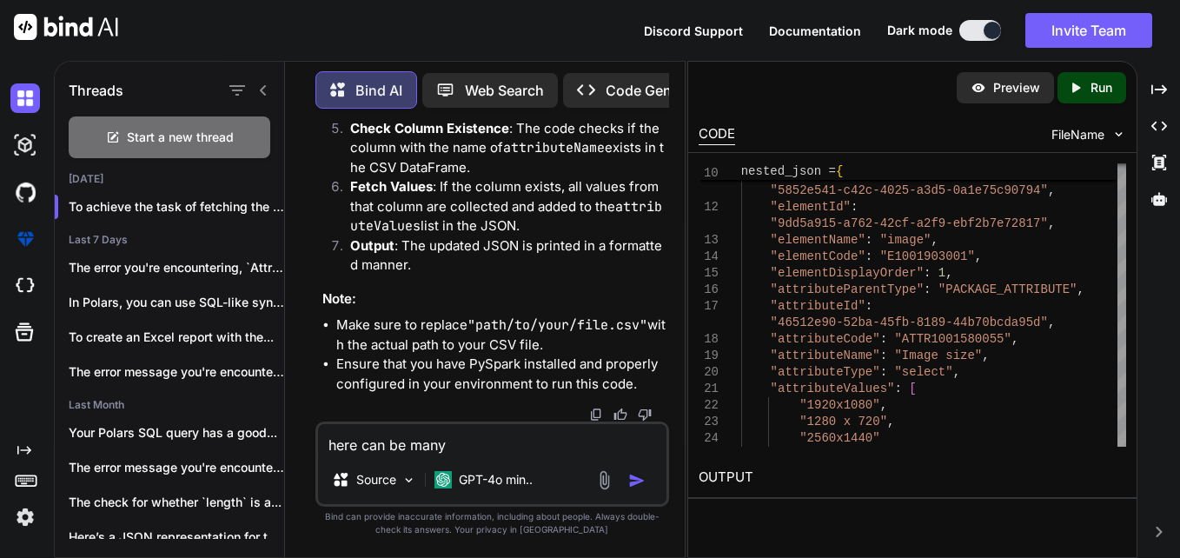
paste textarea "attributeName"
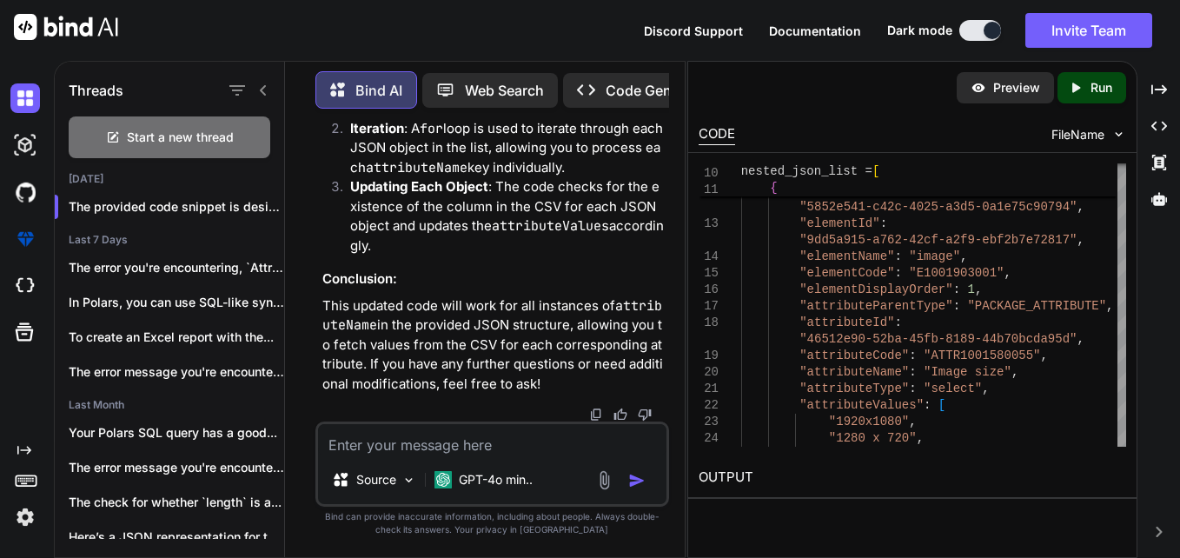
scroll to position [19971, 0]
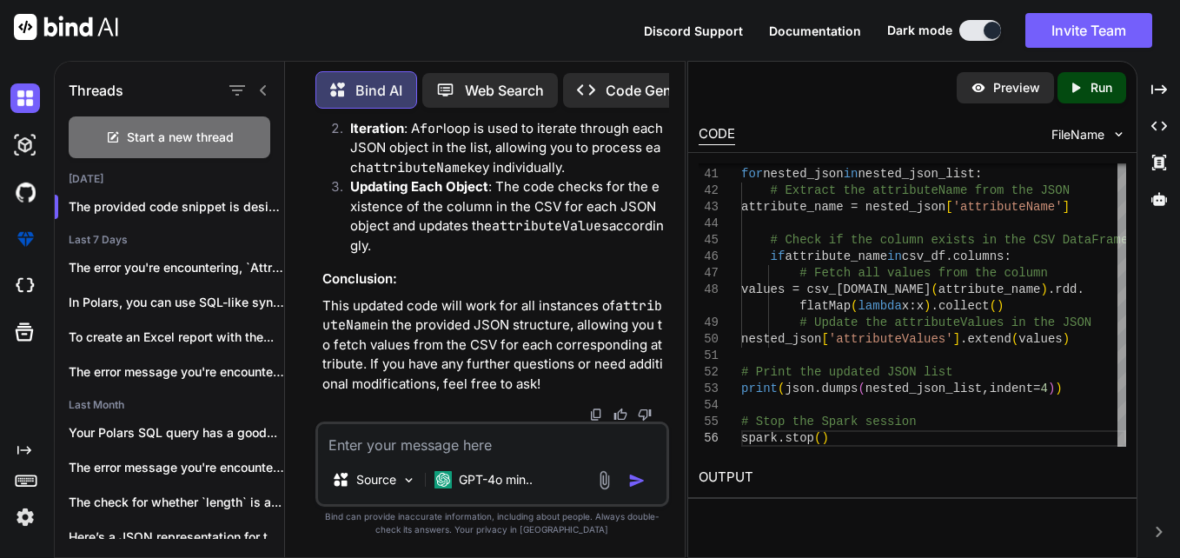
click at [486, 427] on textarea at bounding box center [492, 439] width 348 height 31
click at [482, 433] on textarea at bounding box center [492, 439] width 348 height 31
paste textarea "{ "content": [ { "parentProductAssociationId": null, "type": "PACKAGE", "produc…"
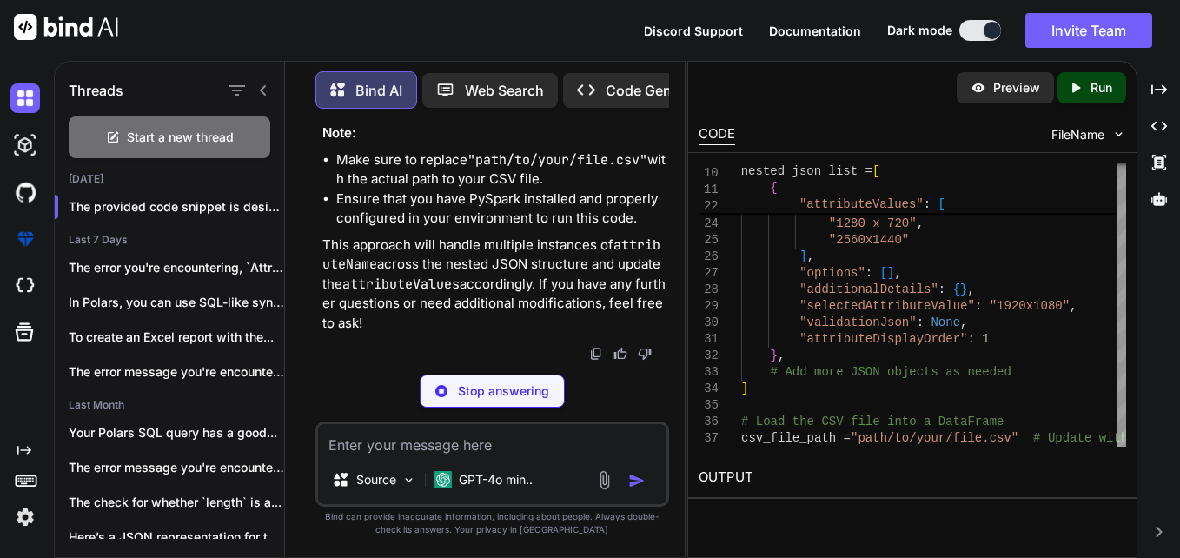
scroll to position [23710, 0]
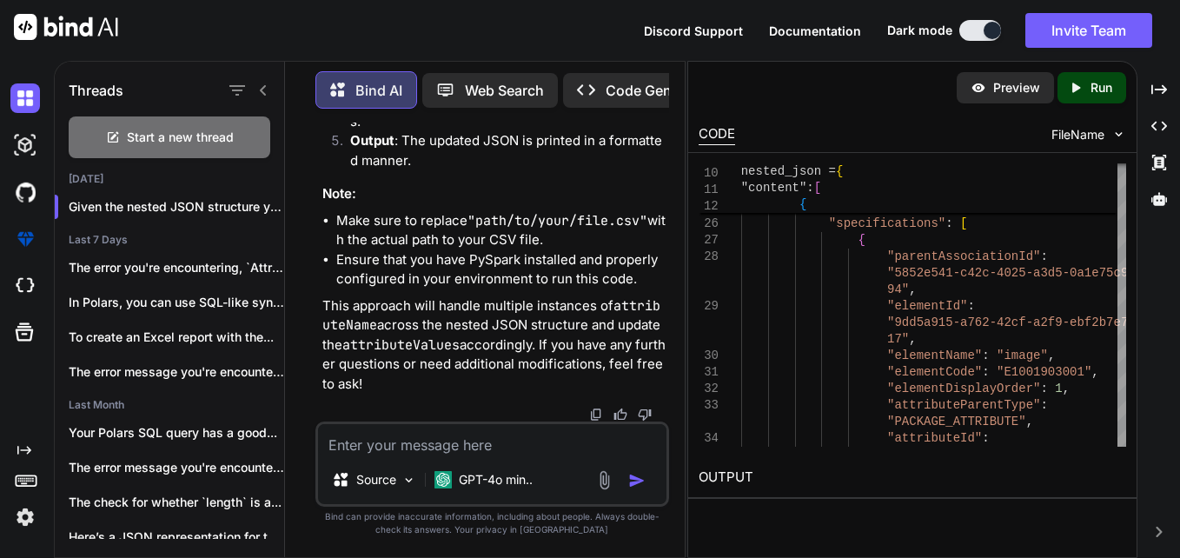
click at [474, 438] on textarea at bounding box center [492, 439] width 348 height 31
paste textarea "from pyspark.errors.exceptions.base import ( # noqa: F401 File "C:\Users\278707…"
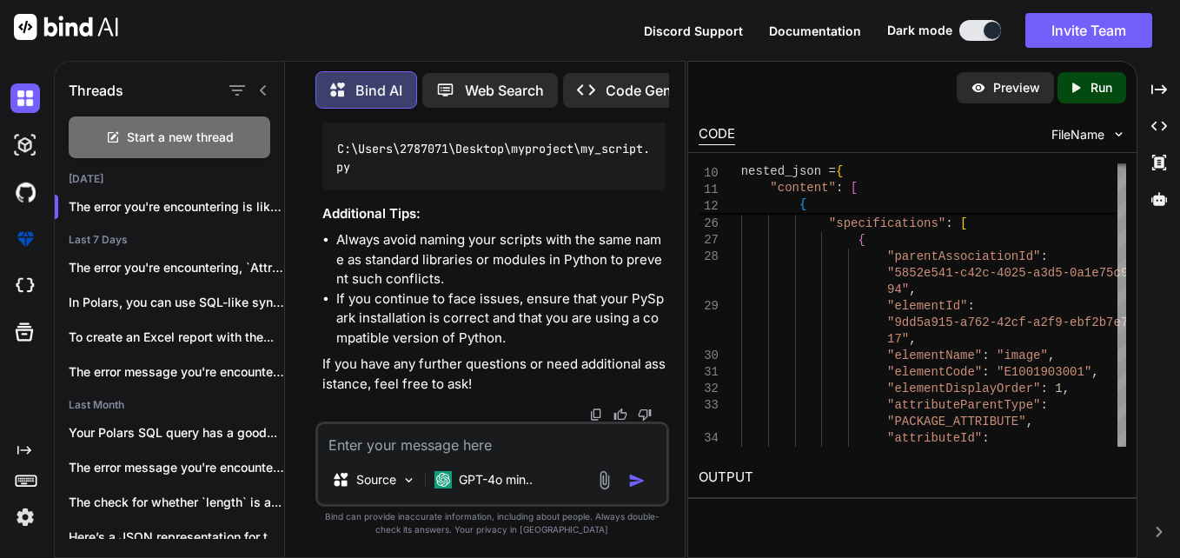
scroll to position [28892, 0]
click at [447, 438] on textarea at bounding box center [492, 439] width 348 height 31
paste textarea "The system cannot find the path specified. [DATE] 15:46:56 WARN Shell: Did not …"
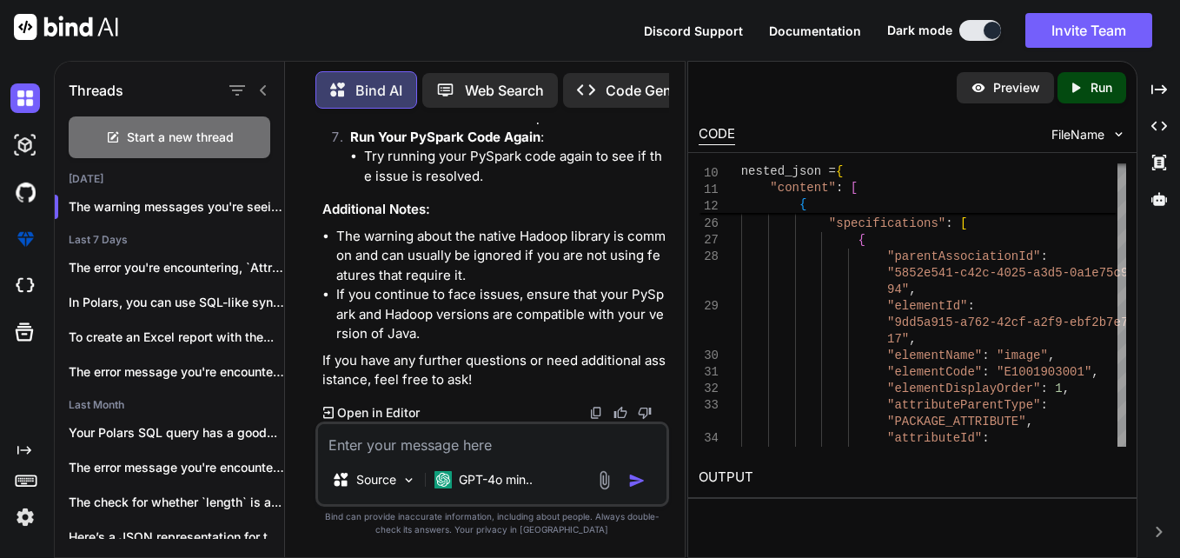
scroll to position [30416, 0]
click at [523, 440] on textarea at bounding box center [492, 439] width 348 height 31
paste textarea "File "/app/server/EAP/irasLite/build/Backend/custome.py", line 7, in <module> .…"
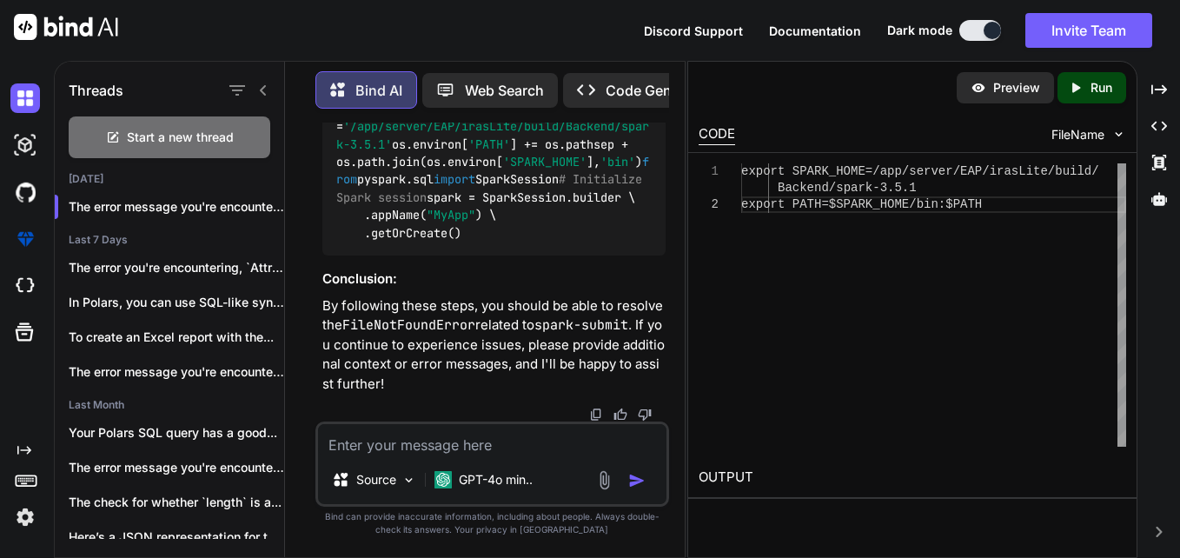
scroll to position [32807, 0]
click at [516, 441] on textarea at bounding box center [492, 439] width 348 height 31
paste textarea "The system cannot find the path specified. [DATE] 16:05:55 WARN Shell: Did not …"
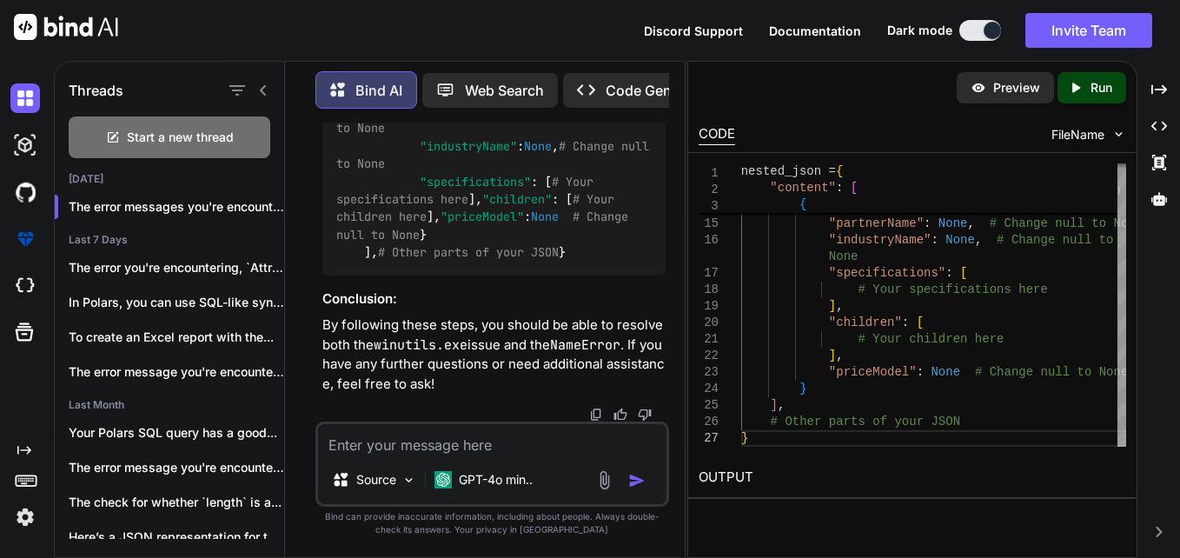
scroll to position [34485, 0]
click at [495, 447] on textarea at bounding box center [492, 439] width 348 height 31
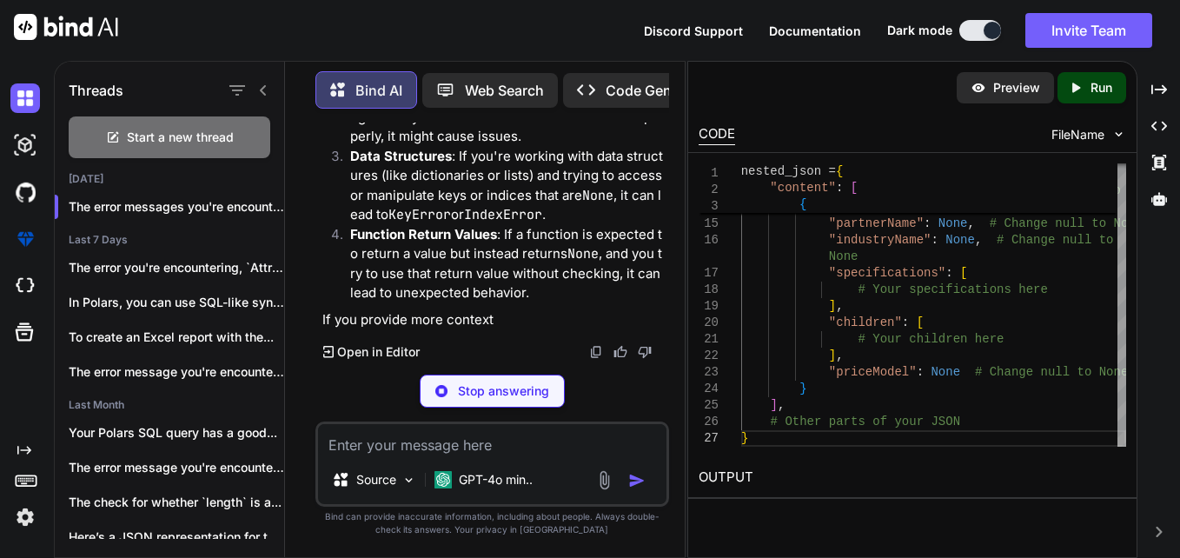
scroll to position [35625, 0]
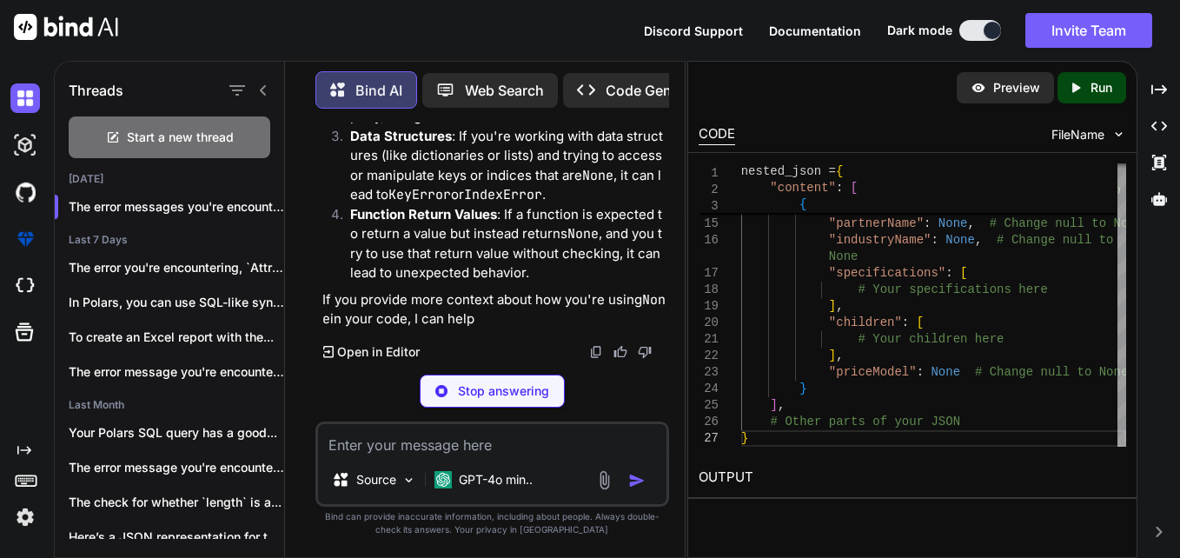
drag, startPoint x: 524, startPoint y: 382, endPoint x: 524, endPoint y: 400, distance: 18.2
click at [524, 382] on p "Stop answering" at bounding box center [503, 390] width 91 height 17
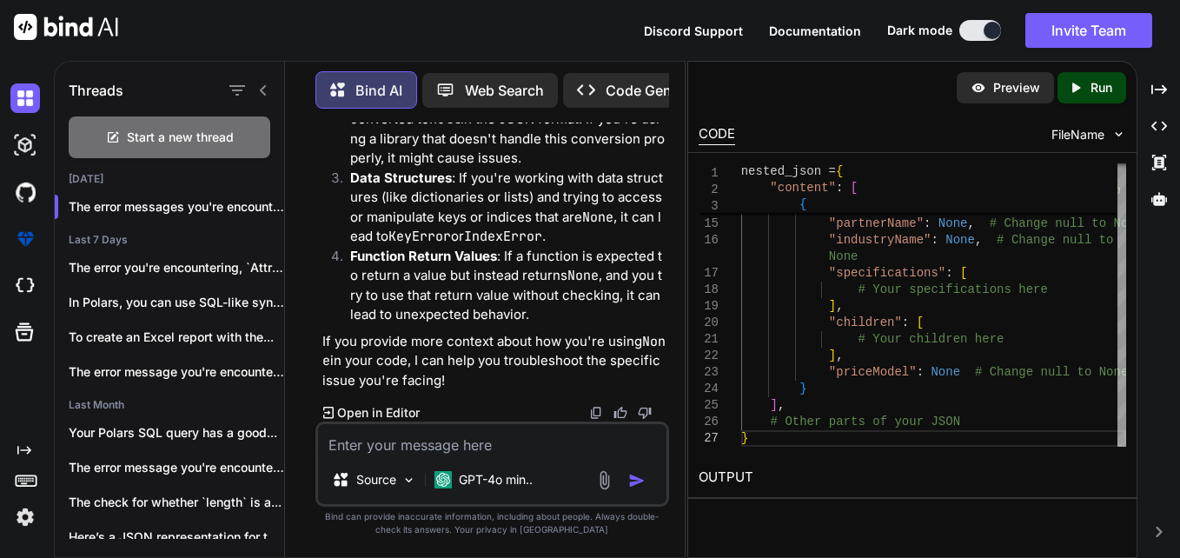
click at [517, 433] on textarea at bounding box center [492, 439] width 348 height 31
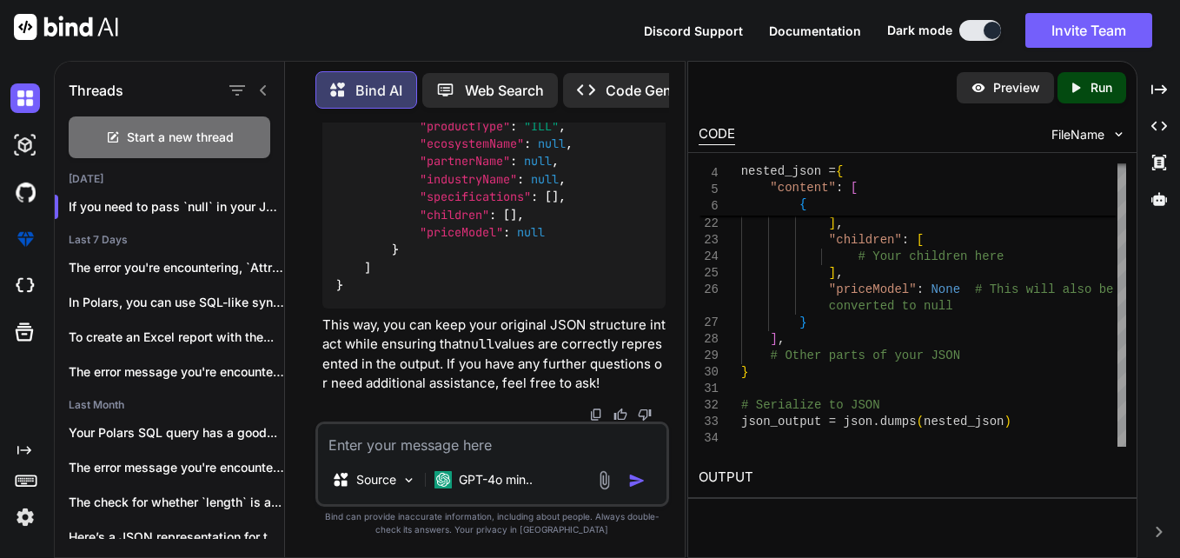
scroll to position [37301, 0]
click at [458, 442] on textarea at bounding box center [492, 439] width 348 height 31
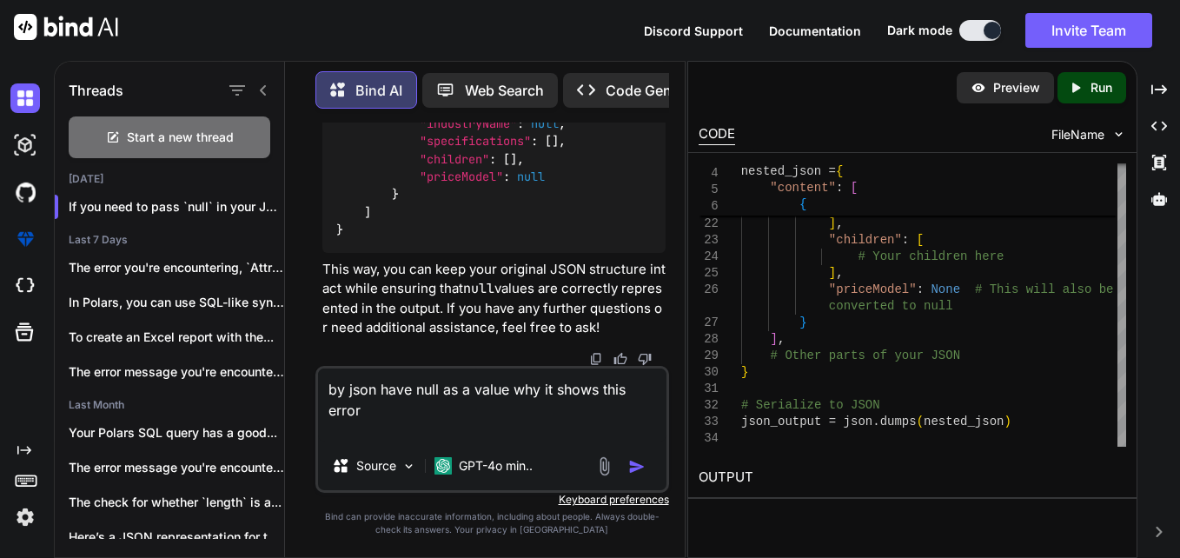
paste textarea "File "C:\Users\2787071\Desktop\myproject\custome.py", line 13, in <module> "par…"
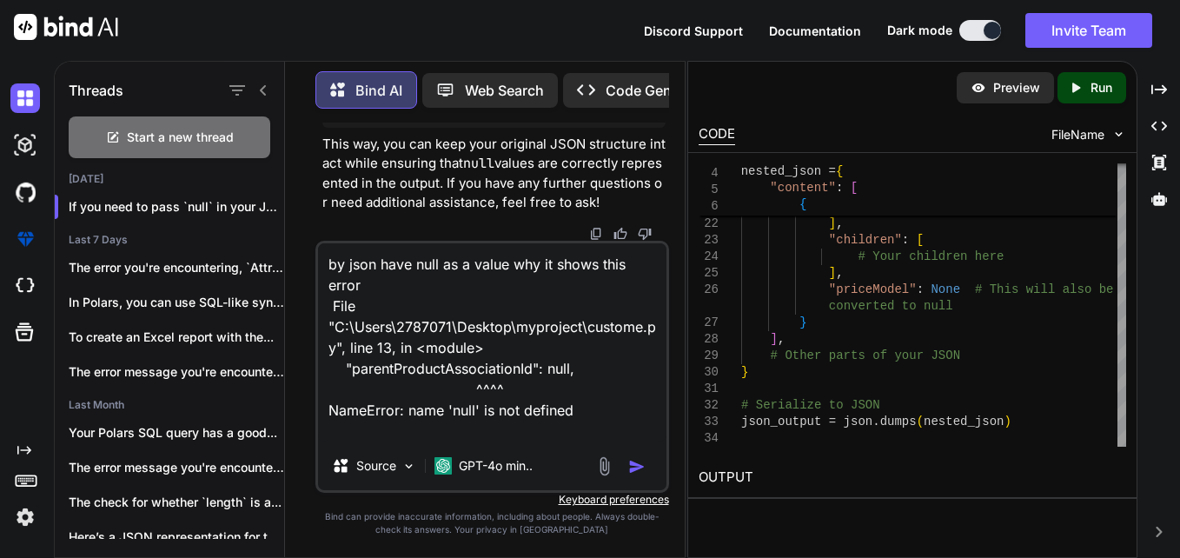
click at [638, 469] on img "button" at bounding box center [636, 466] width 17 height 17
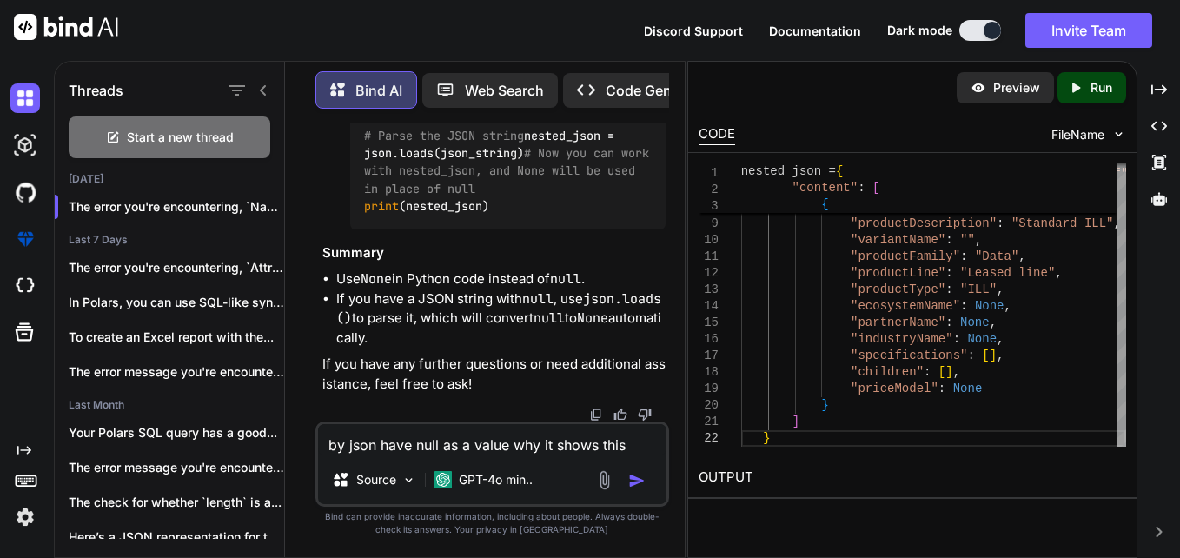
scroll to position [38625, 0]
click at [483, 447] on textarea "by json have null as a value why it shows this error File "C:\Users\2787071\Des…" at bounding box center [492, 439] width 348 height 31
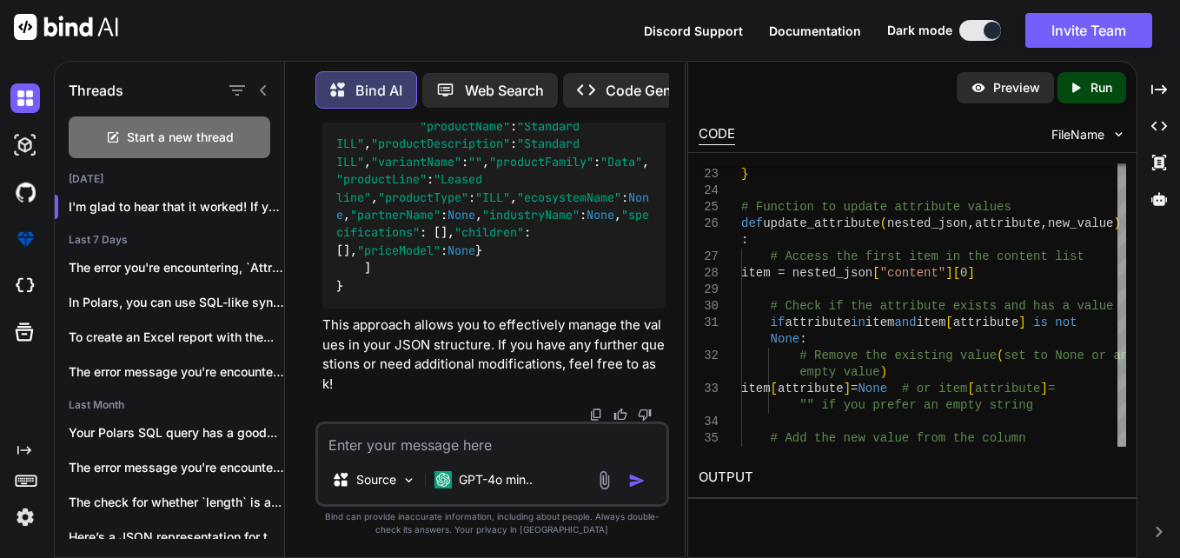
scroll to position [41556, 0]
drag, startPoint x: 335, startPoint y: 290, endPoint x: 468, endPoint y: 165, distance: 182.5
copy code "# Function to update attribute values def update_attribute ( nested_json, attri…"
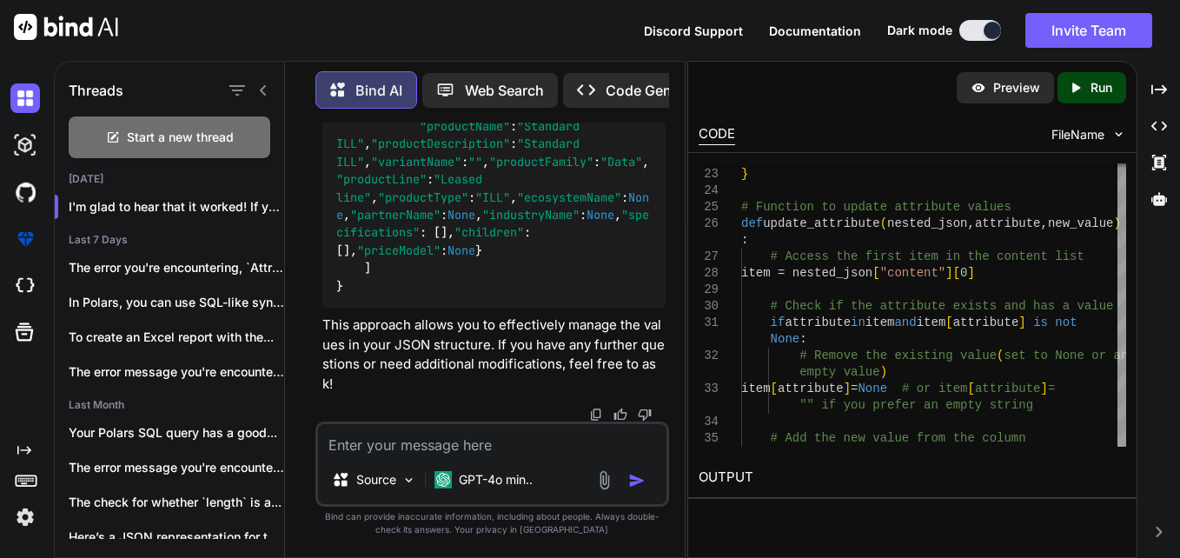
click at [497, 435] on textarea at bounding box center [492, 439] width 348 height 31
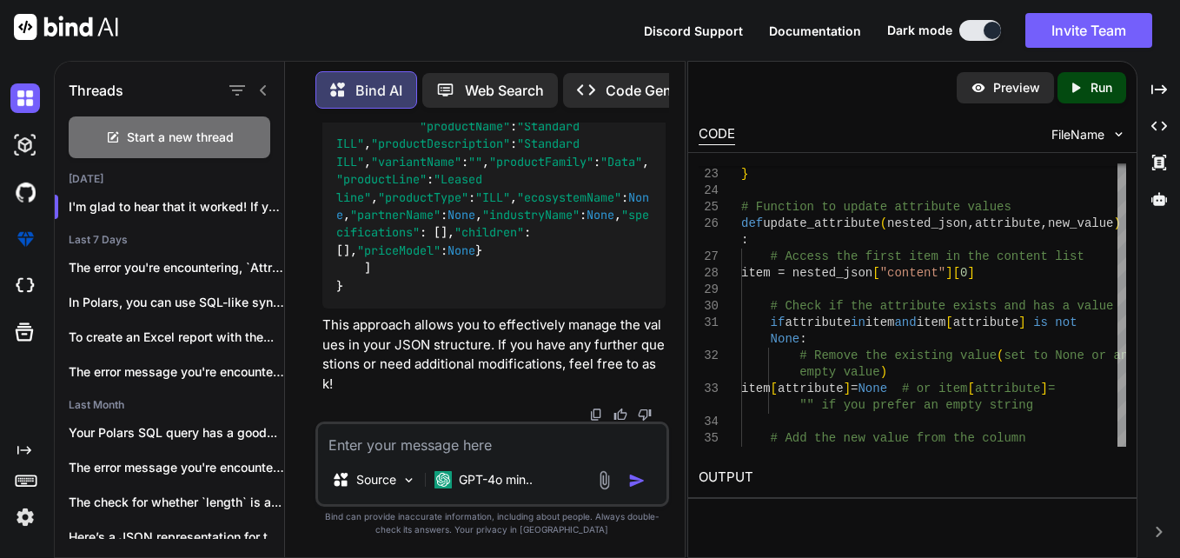
drag, startPoint x: 457, startPoint y: 270, endPoint x: 543, endPoint y: 275, distance: 86.2
click at [517, 449] on textarea at bounding box center [492, 439] width 348 height 31
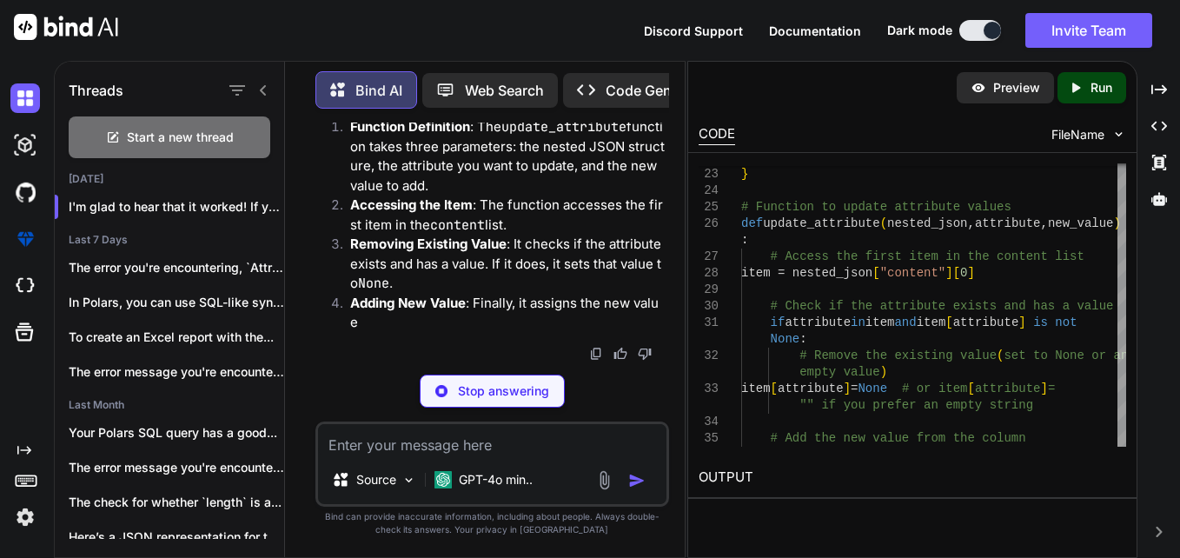
scroll to position [43640, 0]
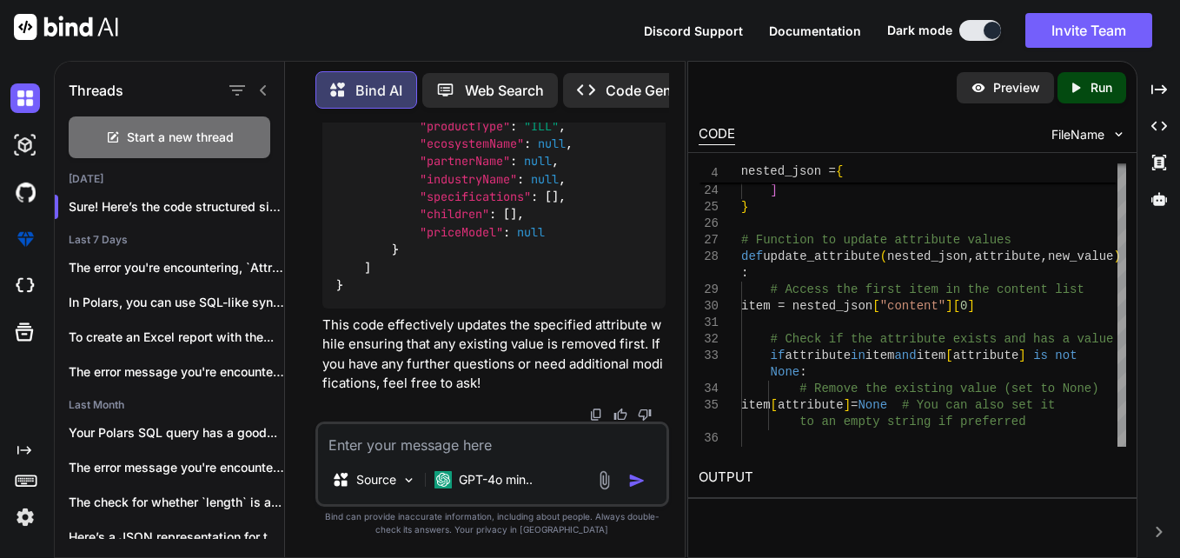
click at [478, 449] on textarea at bounding box center [492, 439] width 348 height 31
paste textarea "Function to process specifications def process_specifications(specifications): …"
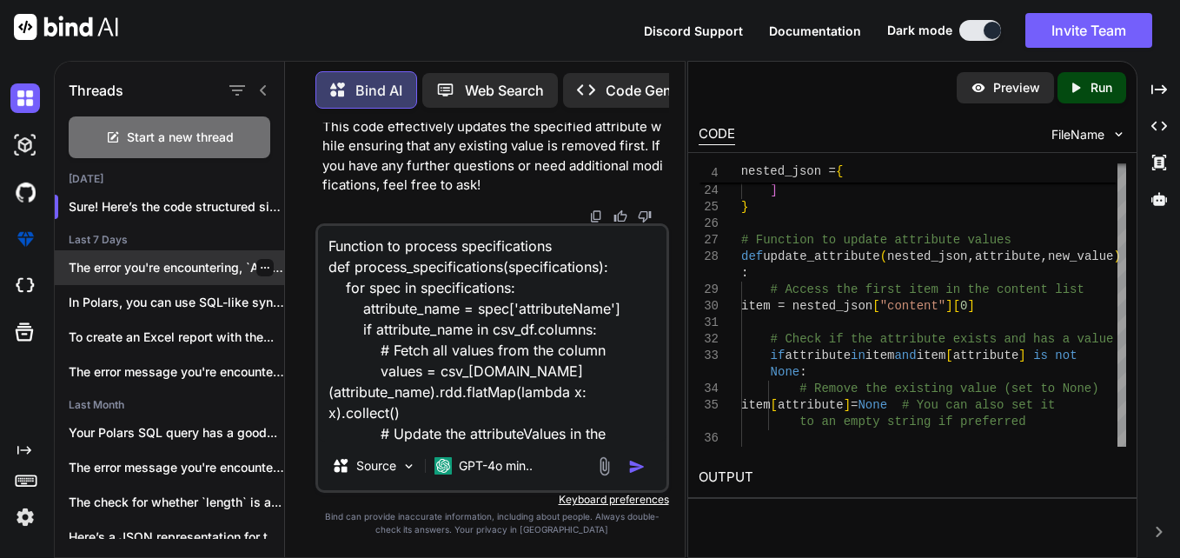
scroll to position [0, 0]
click at [325, 242] on textarea "Function to process specifications def process_specifications(specifications): …" at bounding box center [492, 333] width 348 height 215
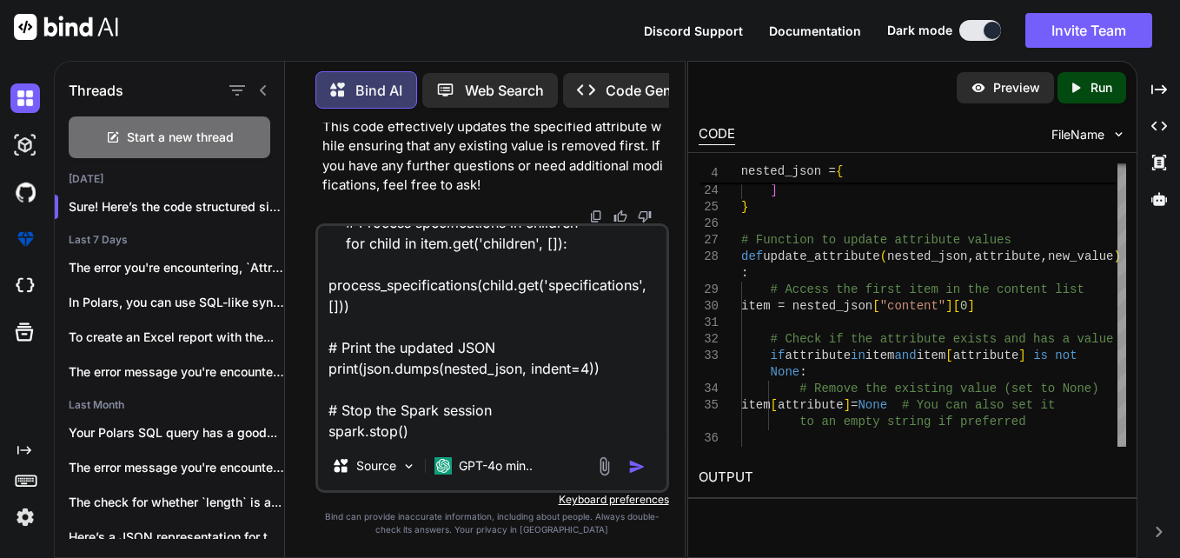
click at [438, 437] on textarea "#Function to process specifications def process_specifications(specifications):…" at bounding box center [492, 333] width 348 height 215
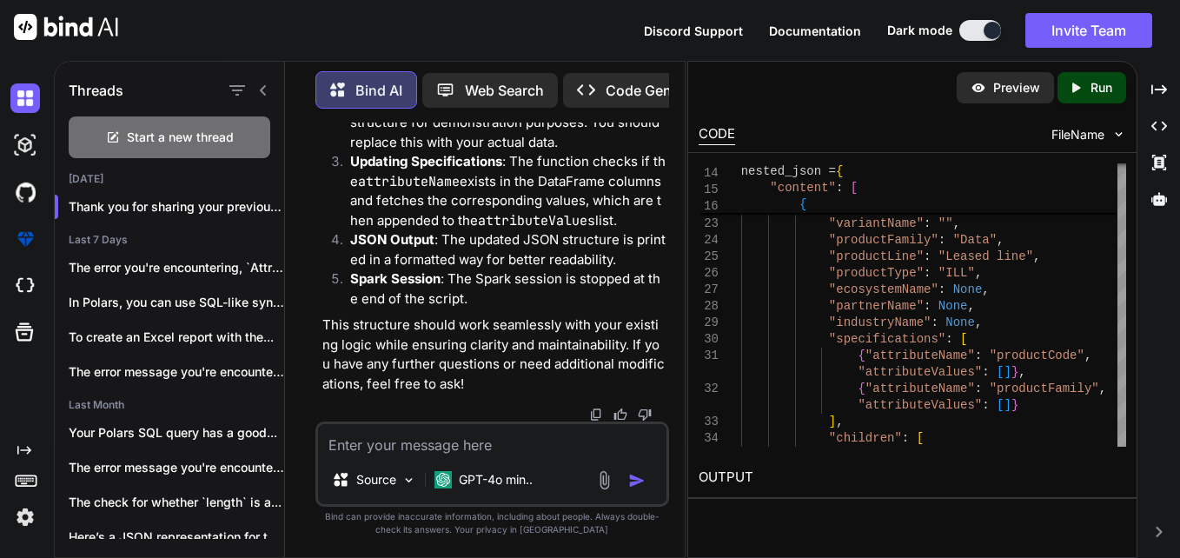
scroll to position [46845, 0]
click at [461, 445] on textarea at bounding box center [492, 439] width 348 height 31
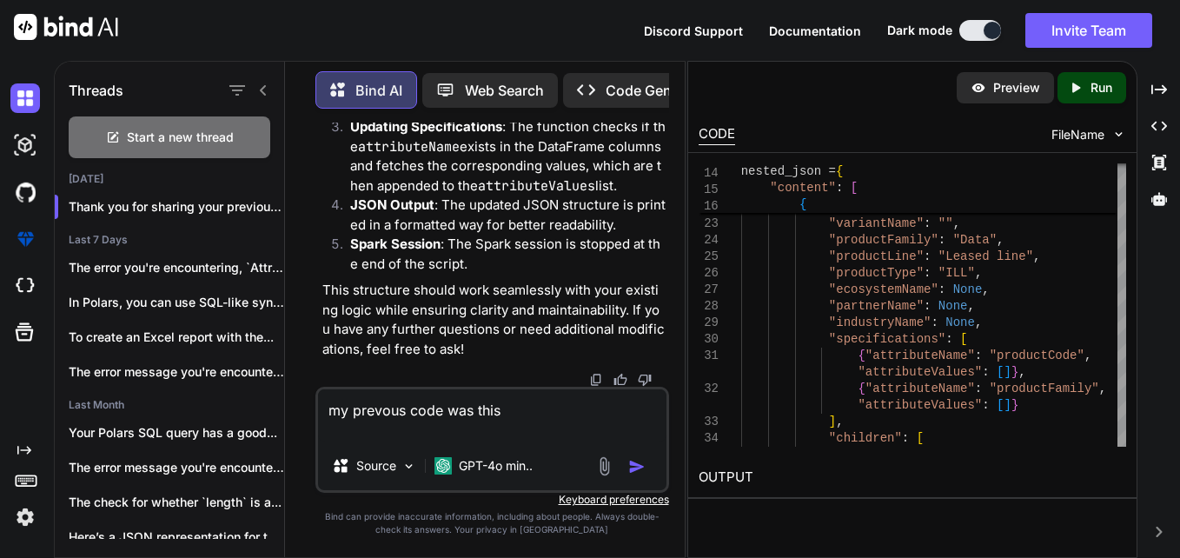
paste textarea "Function to process specifications def process_specifications(specifications): …"
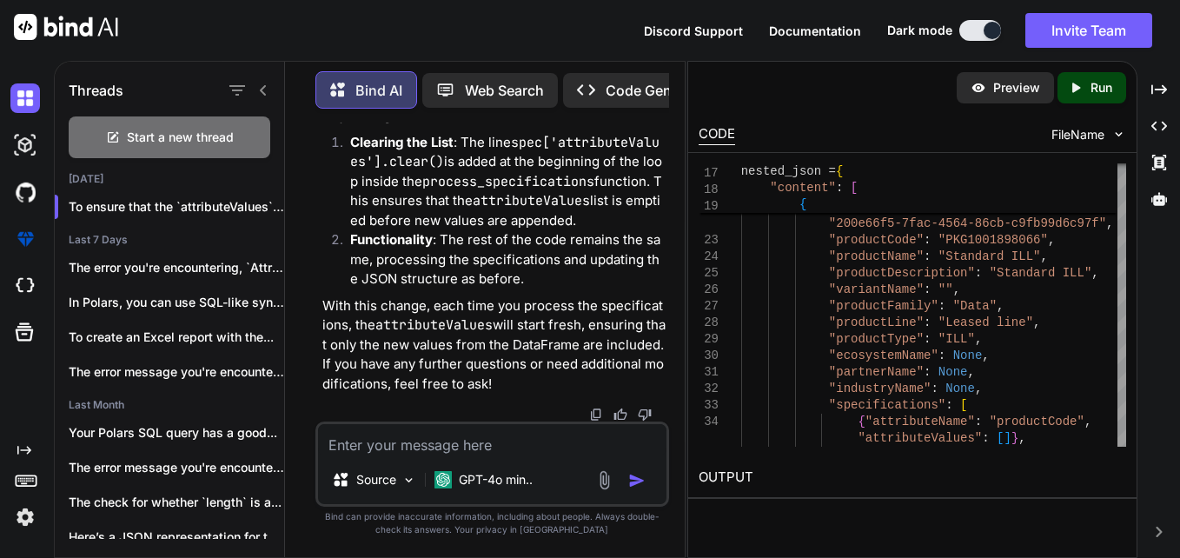
scroll to position [47798, 0]
drag, startPoint x: 623, startPoint y: 204, endPoint x: 624, endPoint y: 215, distance: 10.5
click at [577, 429] on textarea at bounding box center [492, 439] width 348 height 31
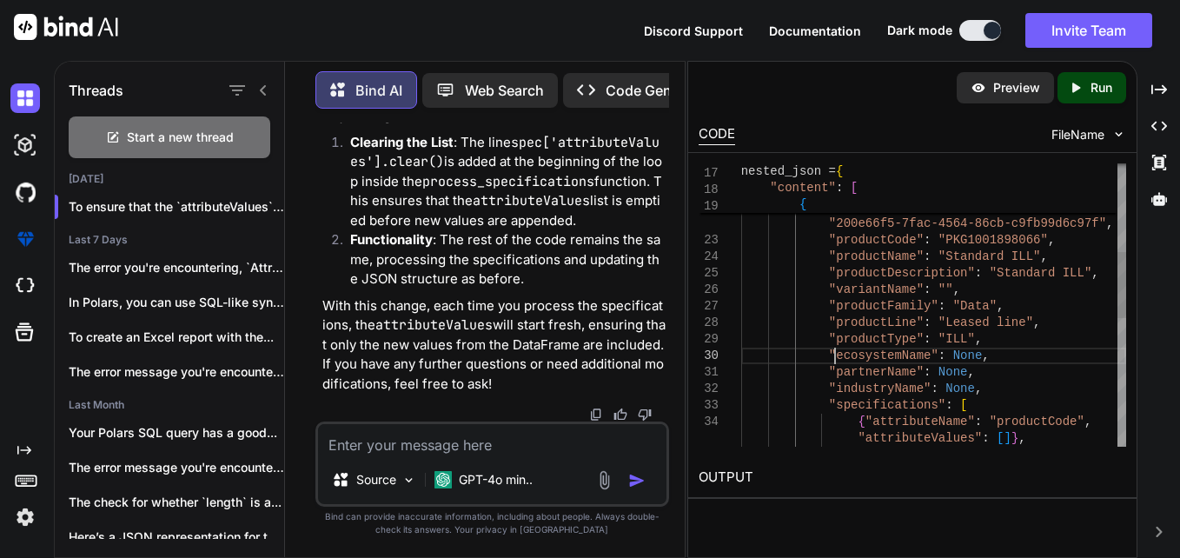
click at [833, 361] on div ""productId" : "productCode" : "PKG1001898066" , "productName" : "Standard ILL" …" at bounding box center [933, 388] width 385 height 1205
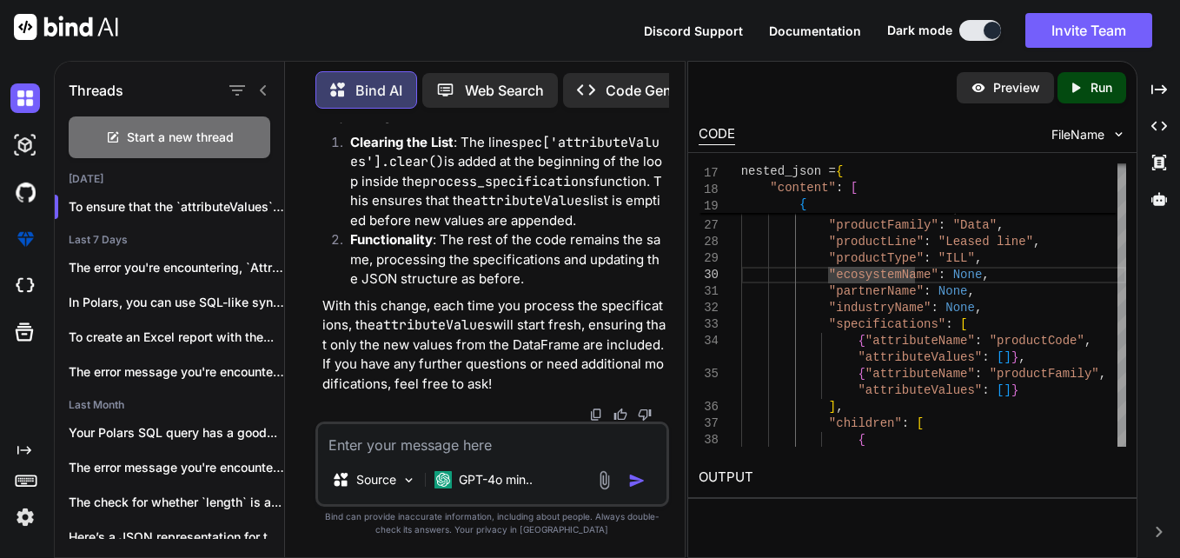
scroll to position [47871, 0]
